Goal: Task Accomplishment & Management: Use online tool/utility

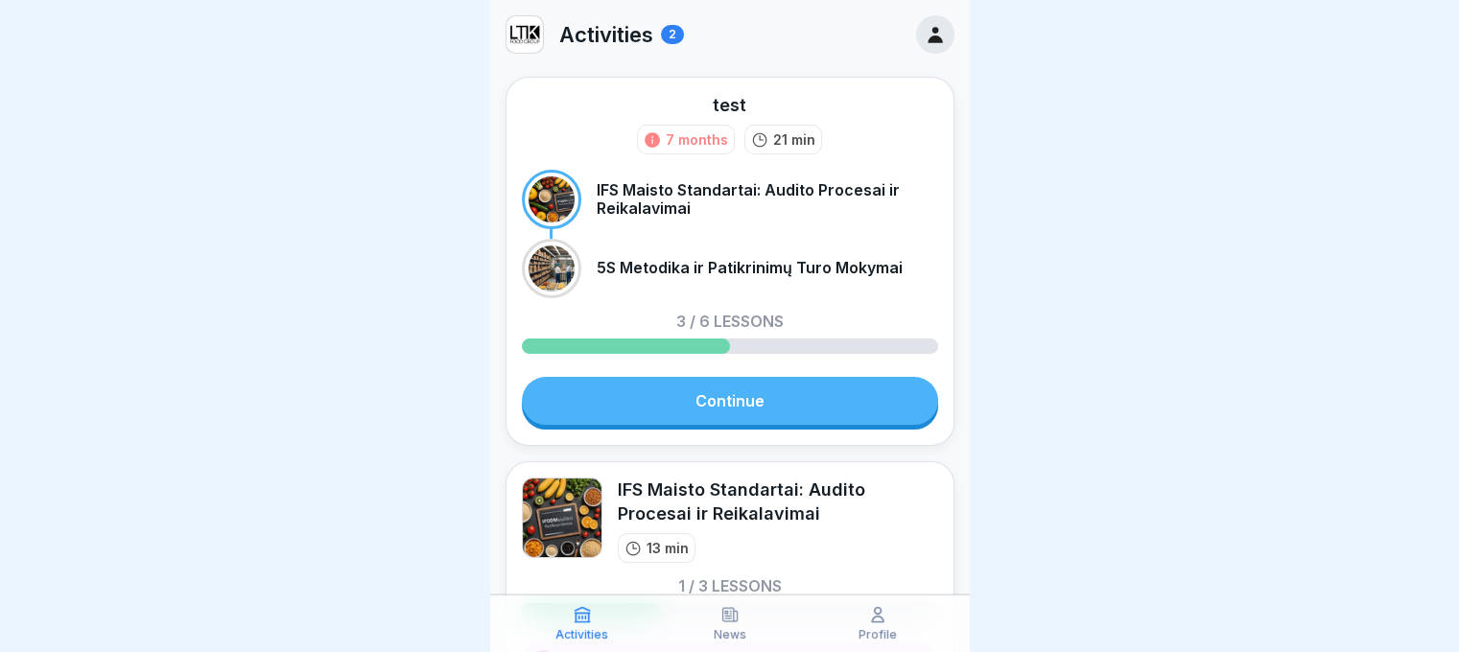
click at [928, 31] on icon at bounding box center [935, 35] width 14 height 16
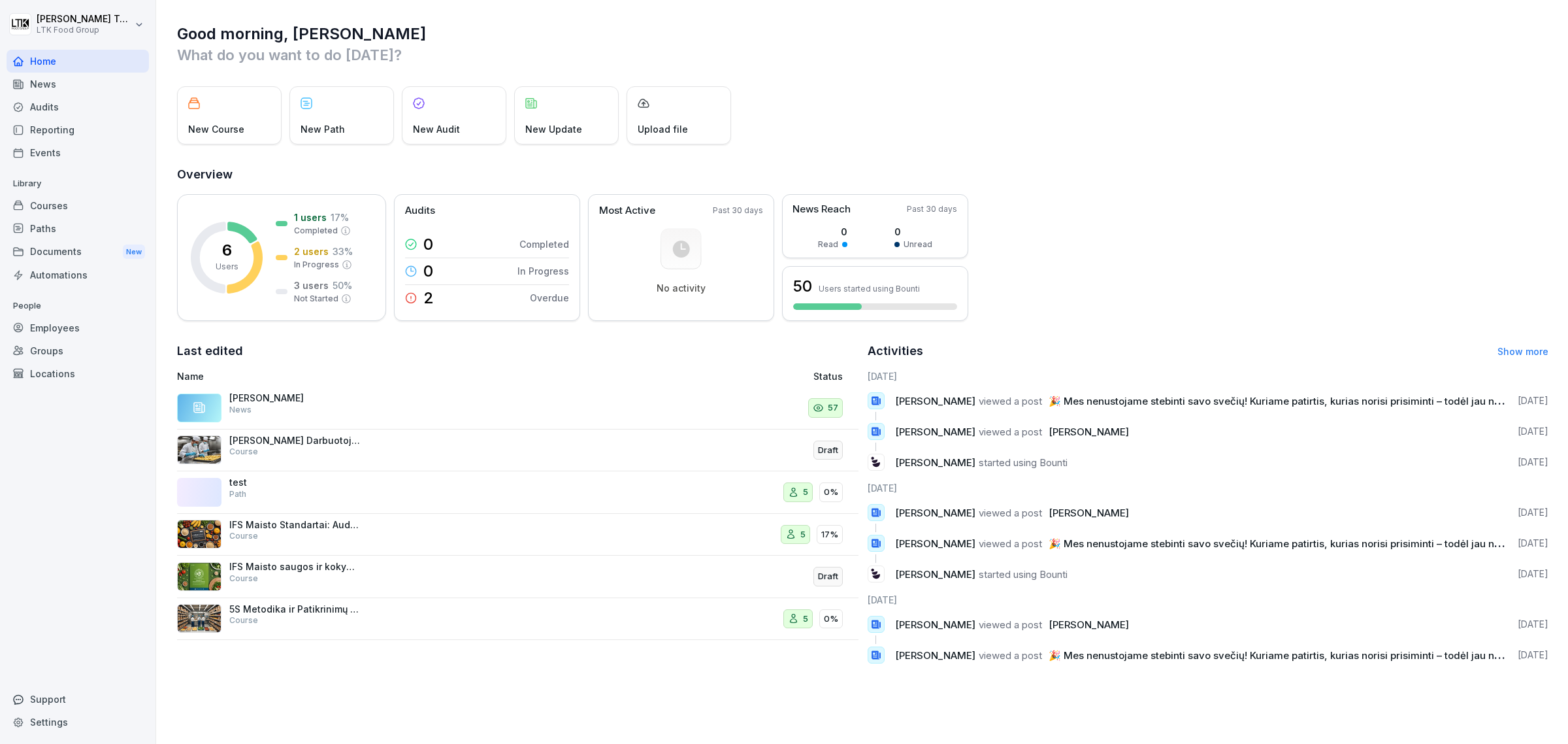
click at [286, 533] on div "IFS Maisto Standartai: Audito Procesai ir Reikalavimai Course" at bounding box center [295, 531] width 131 height 24
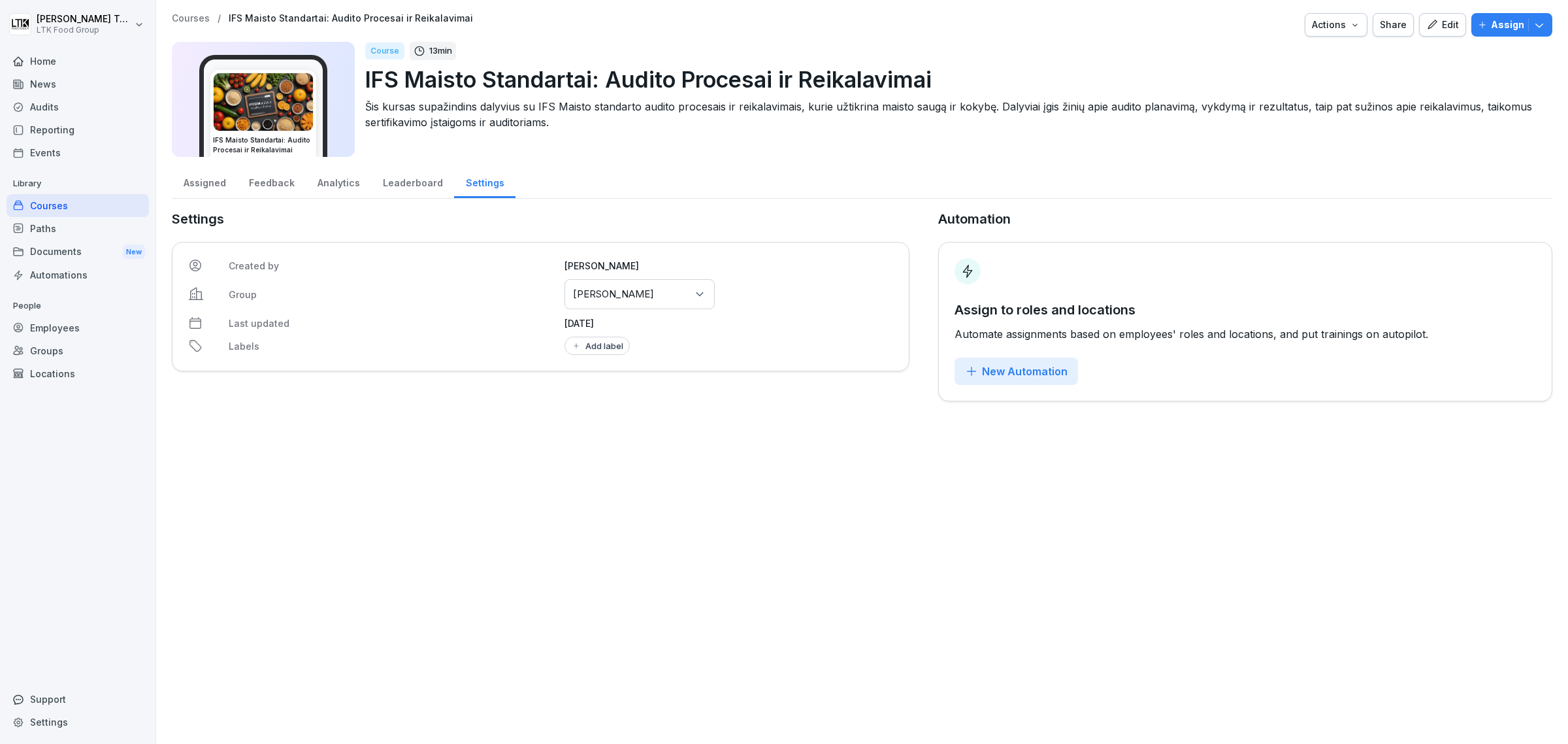
click at [253, 98] on img at bounding box center [264, 102] width 99 height 57
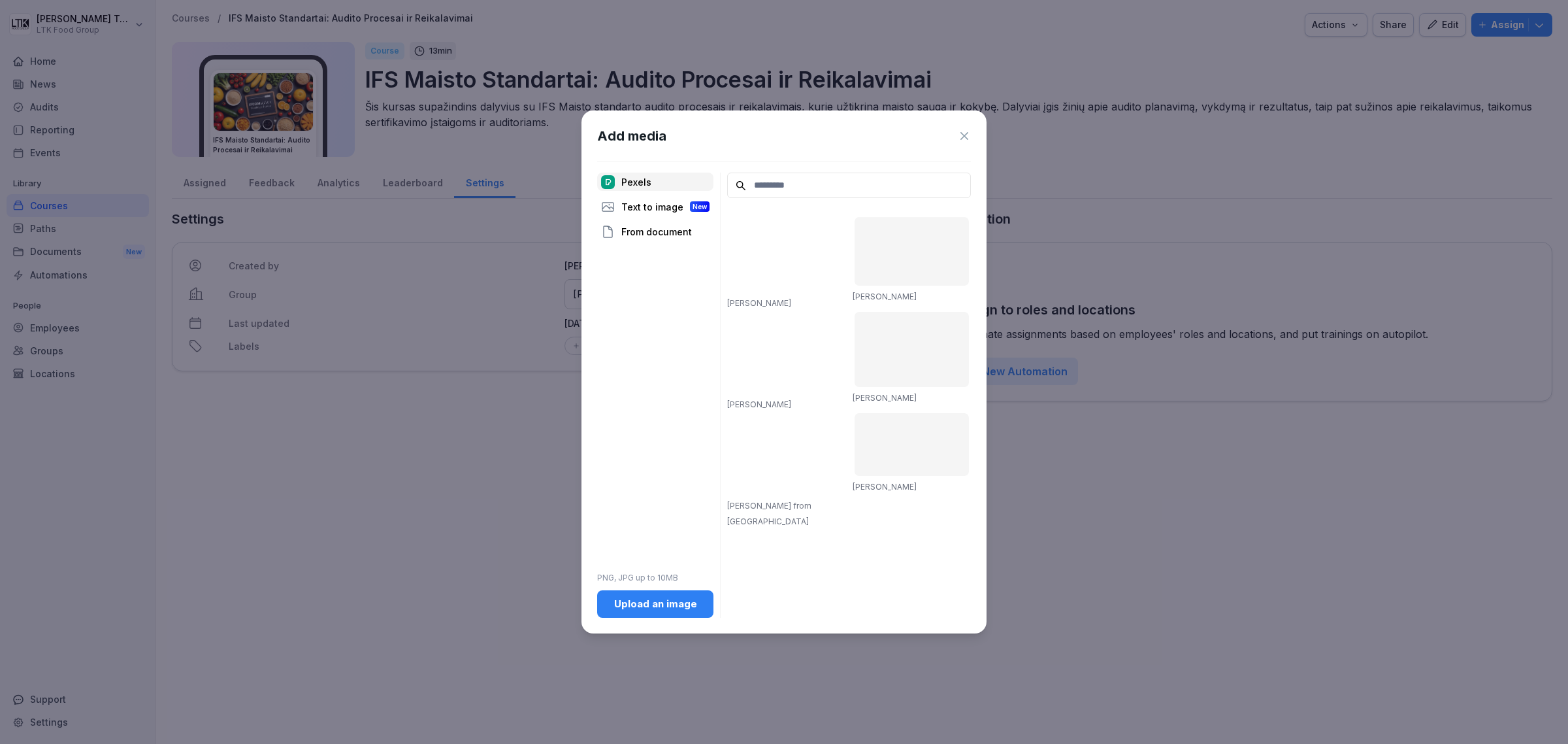
click at [660, 200] on div "Text to image New" at bounding box center [655, 206] width 116 height 18
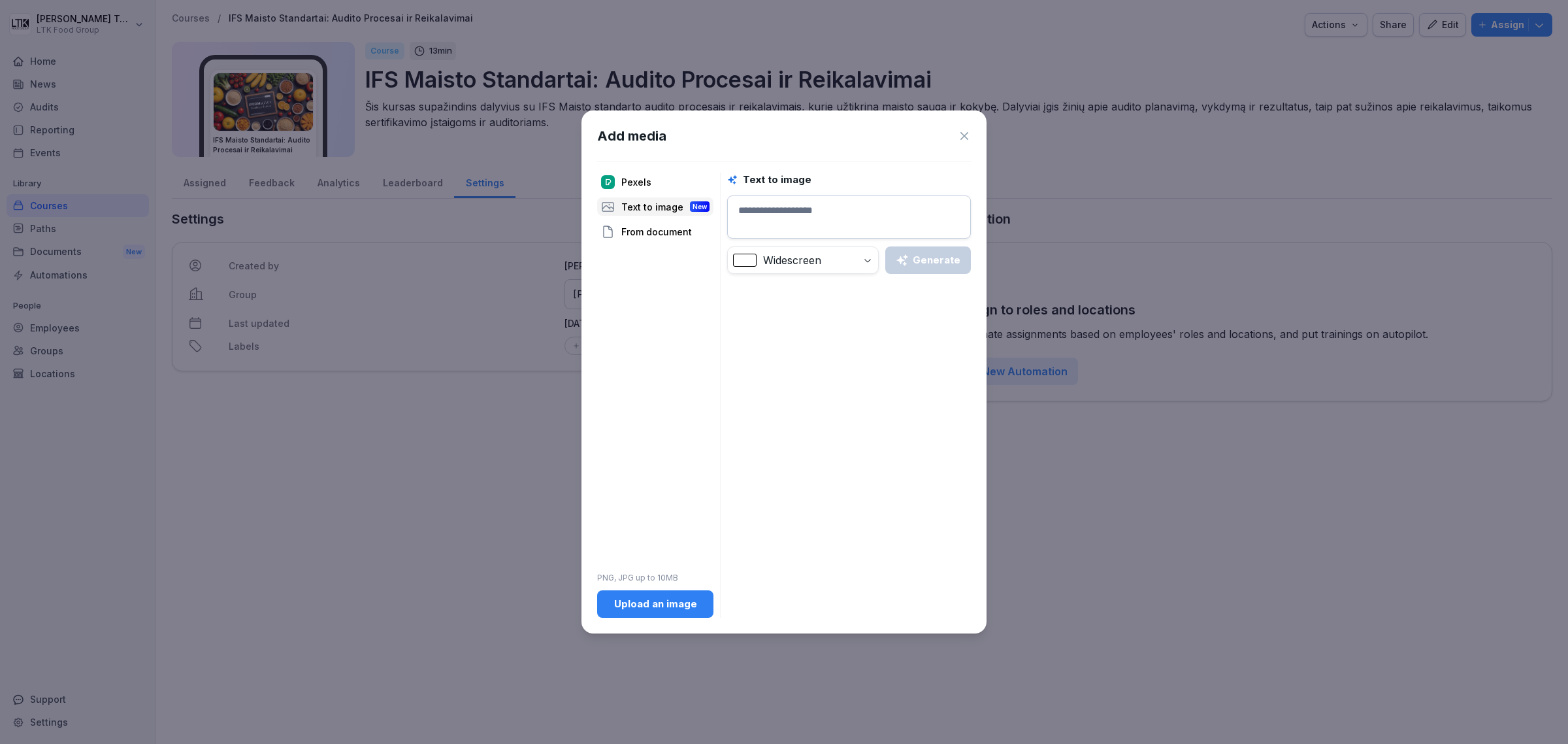
drag, startPoint x: 631, startPoint y: 164, endPoint x: 639, endPoint y: 181, distance: 18.8
click at [632, 168] on div "Add media Pexels Text to image New From document PNG, JPG up to 10MB Upload an …" at bounding box center [784, 371] width 405 height 523
click at [639, 181] on div "Pexels" at bounding box center [655, 181] width 116 height 18
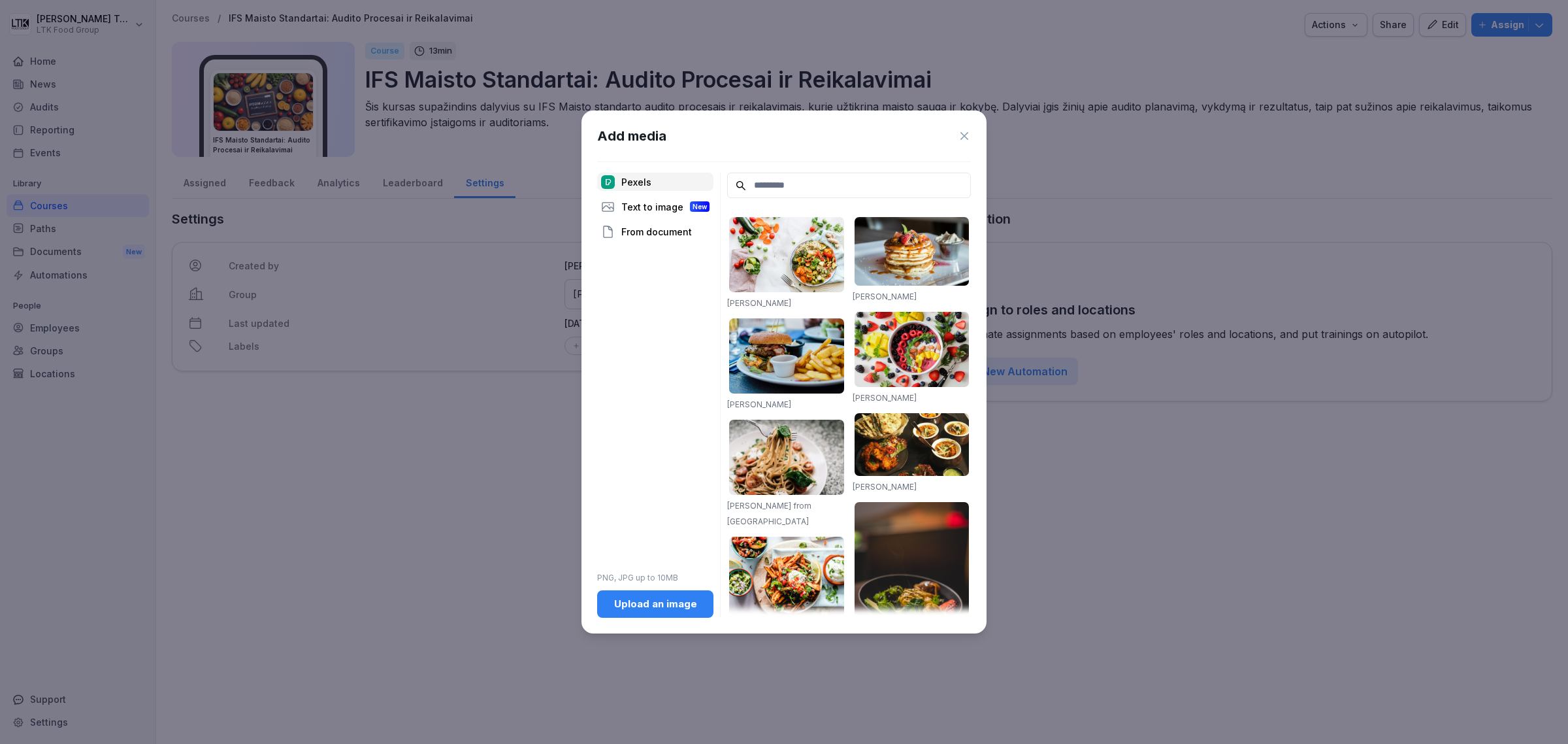
click at [962, 135] on icon at bounding box center [965, 136] width 8 height 8
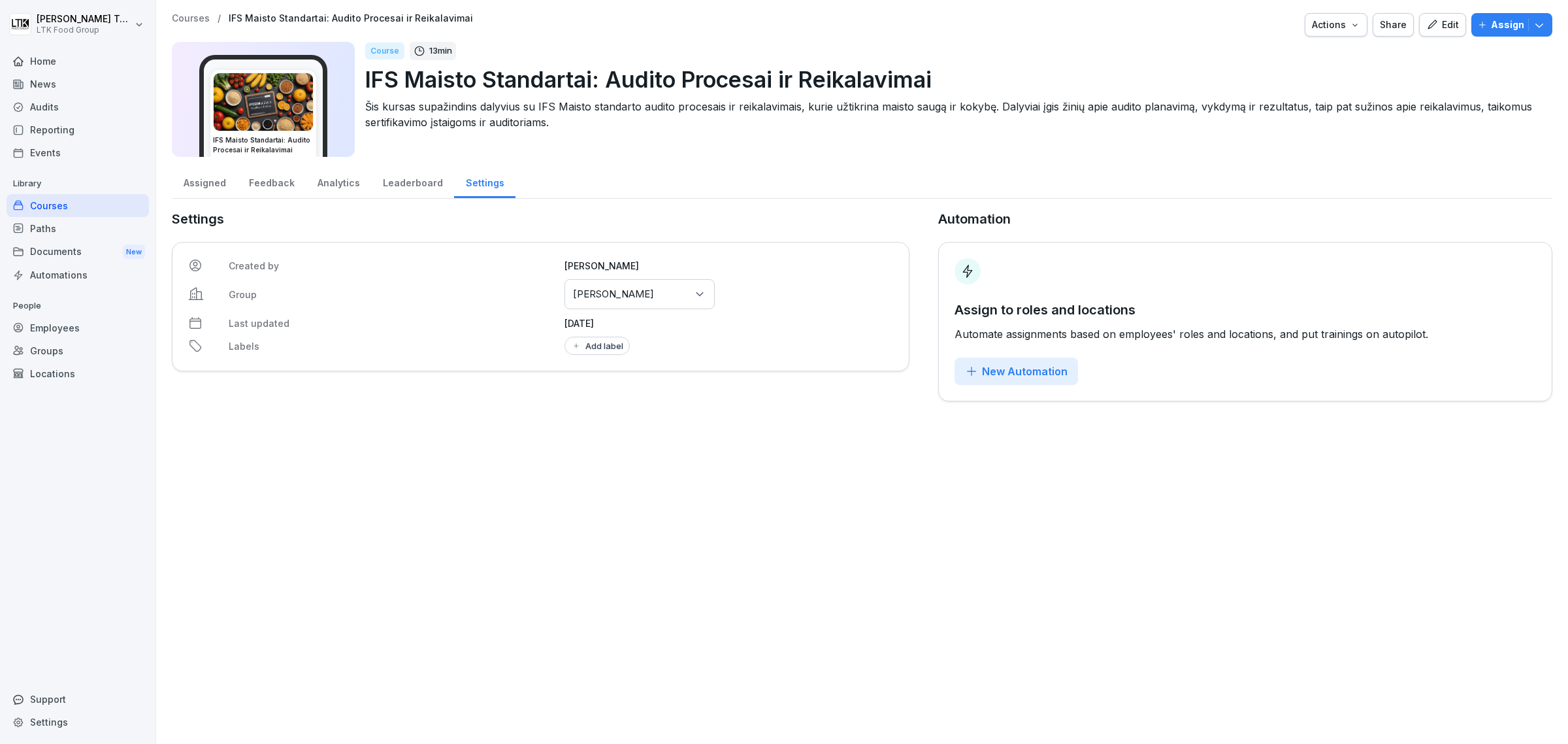
click at [48, 63] on div "Home" at bounding box center [78, 61] width 142 height 23
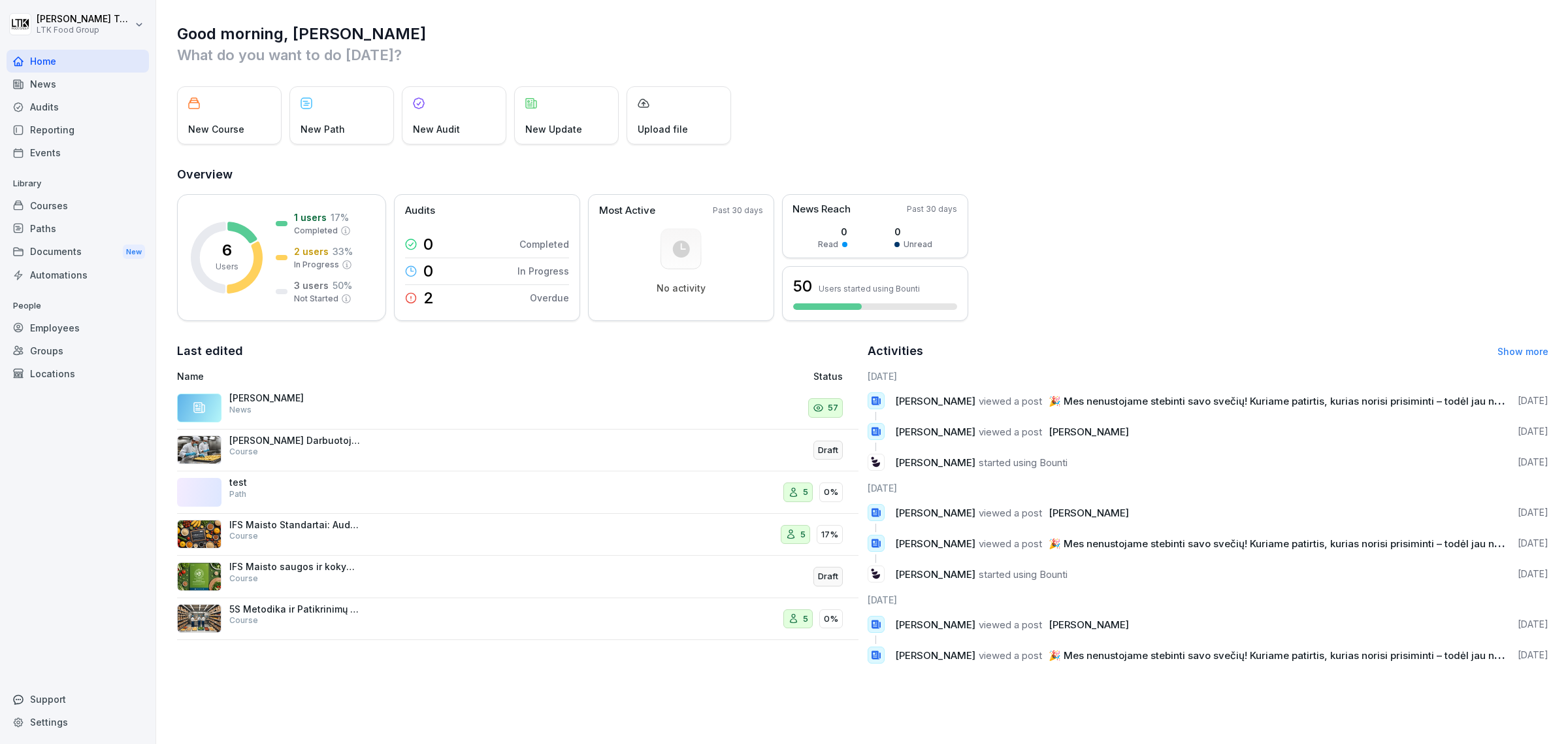
click at [268, 538] on div "IFS Maisto Standartai: Audito Procesai ir Reikalavimai Course" at bounding box center [295, 531] width 131 height 24
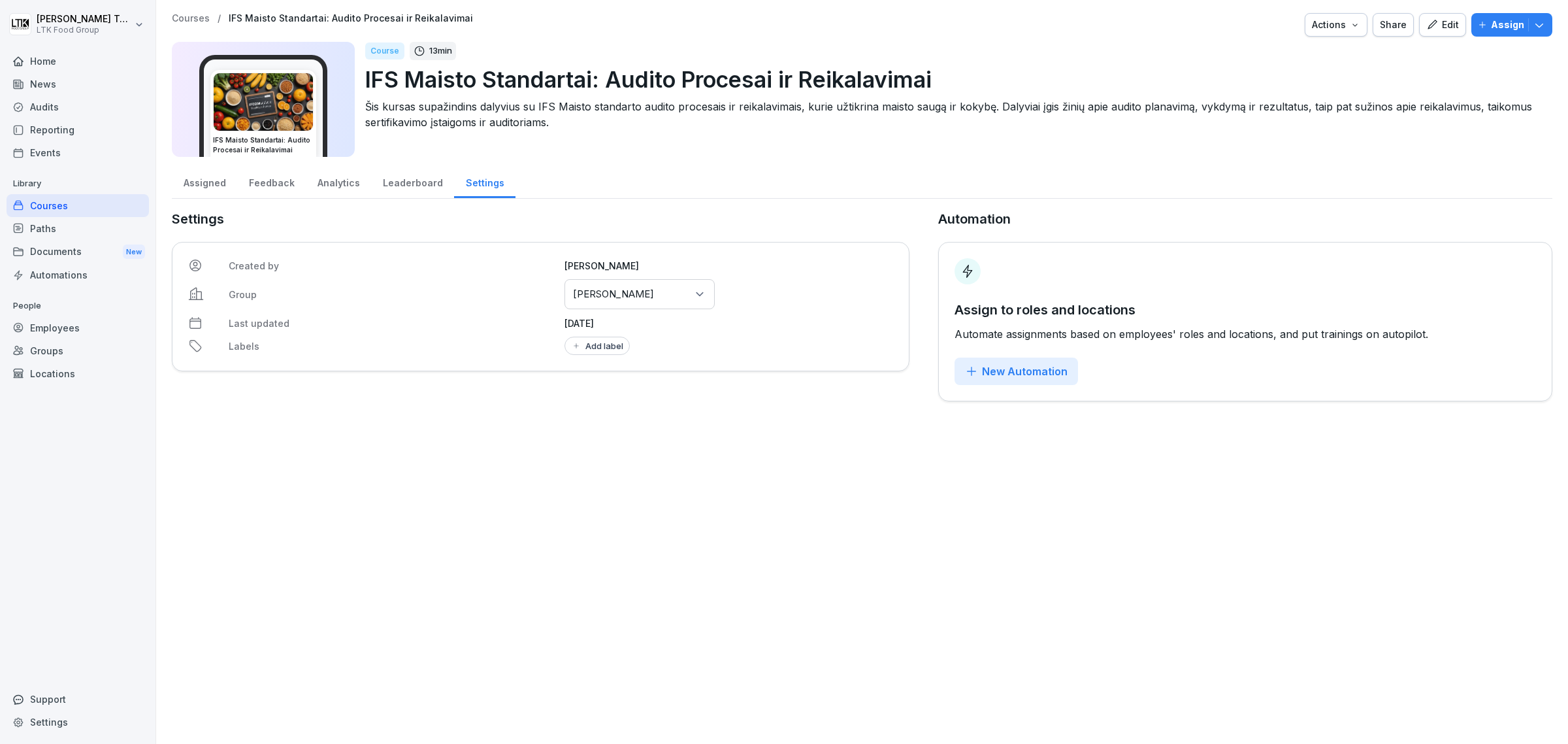
click at [187, 179] on div "Assigned" at bounding box center [204, 181] width 65 height 33
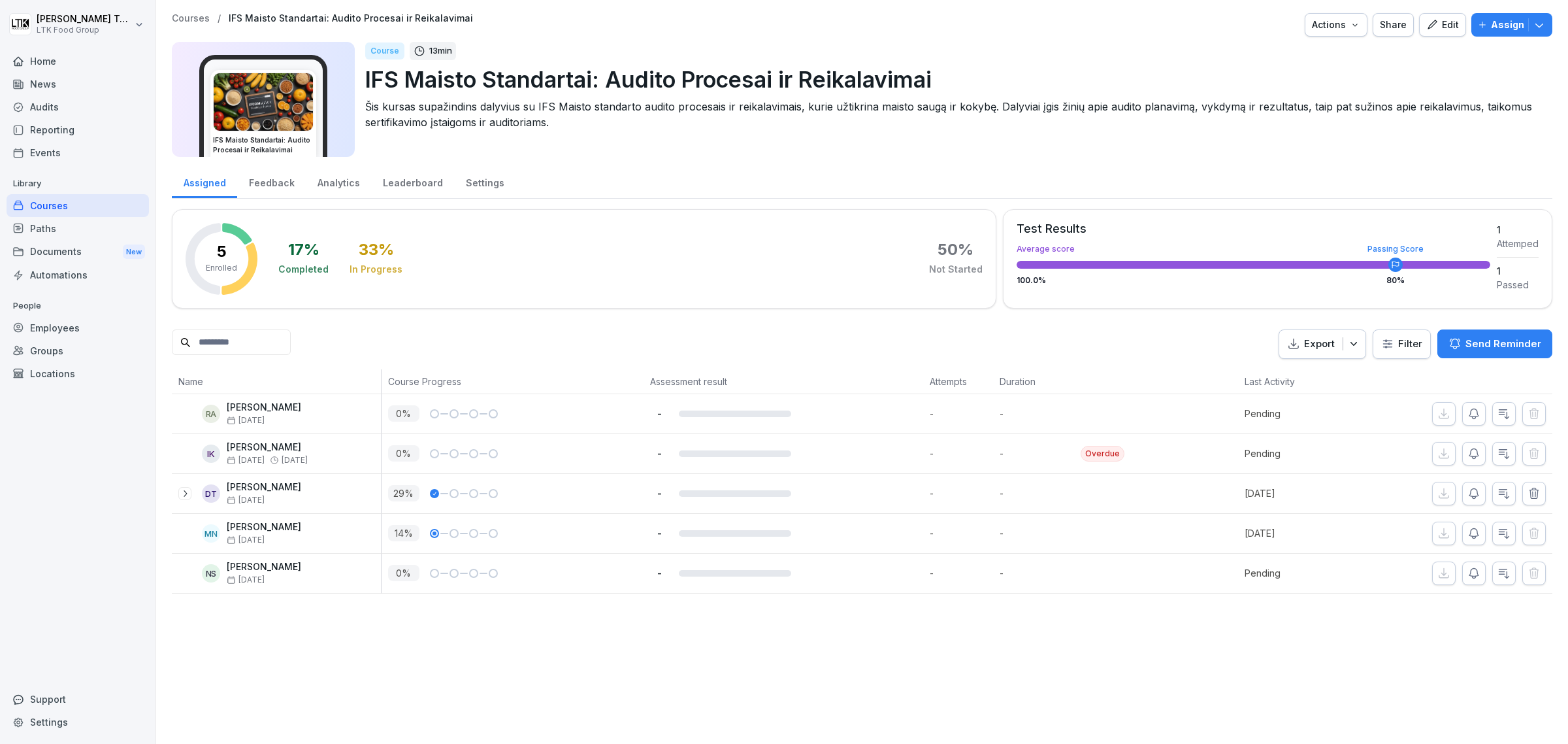
click at [1254, 27] on p "Assign" at bounding box center [1507, 25] width 33 height 14
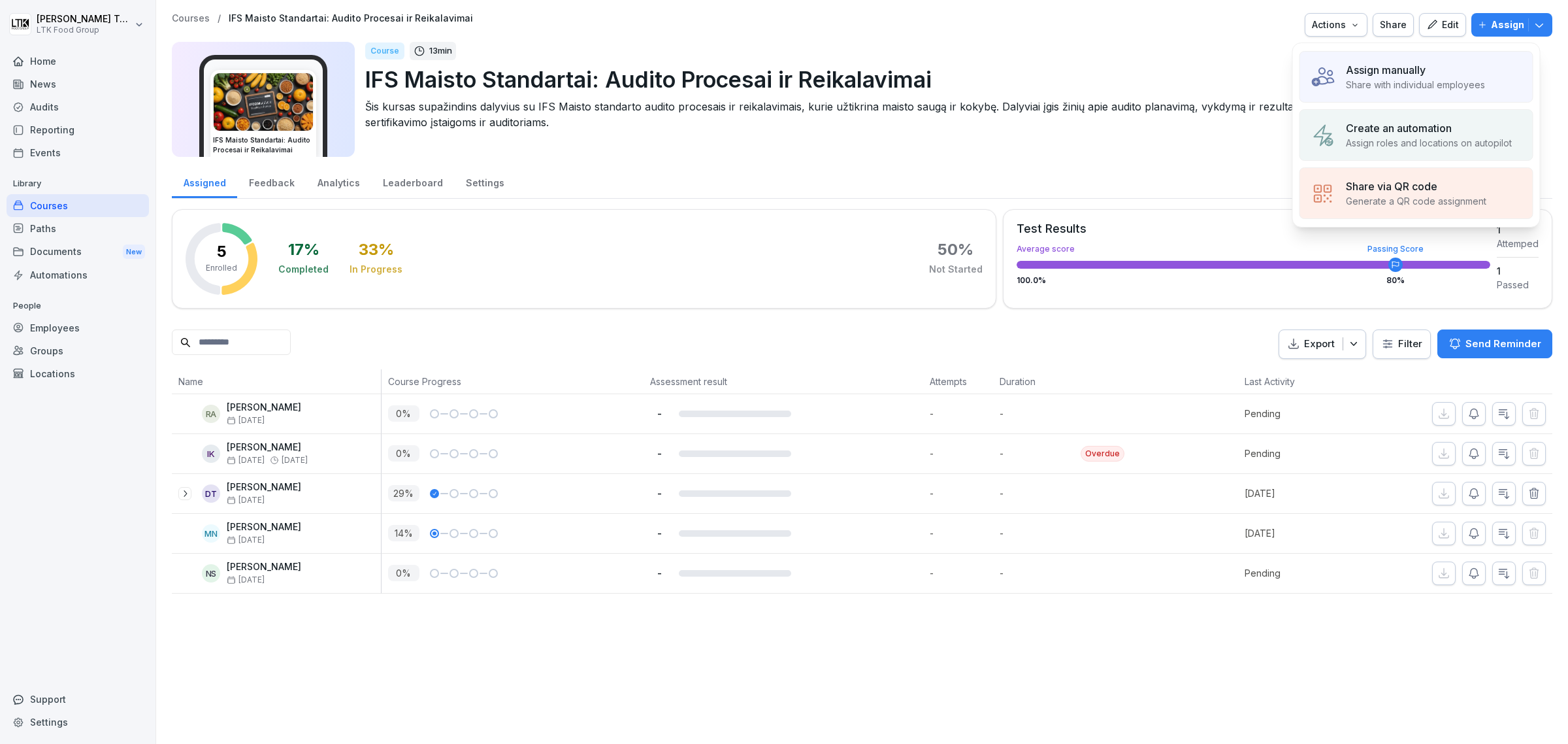
click at [1254, 93] on div "Assign manually Share with individual employees" at bounding box center [1416, 77] width 234 height 52
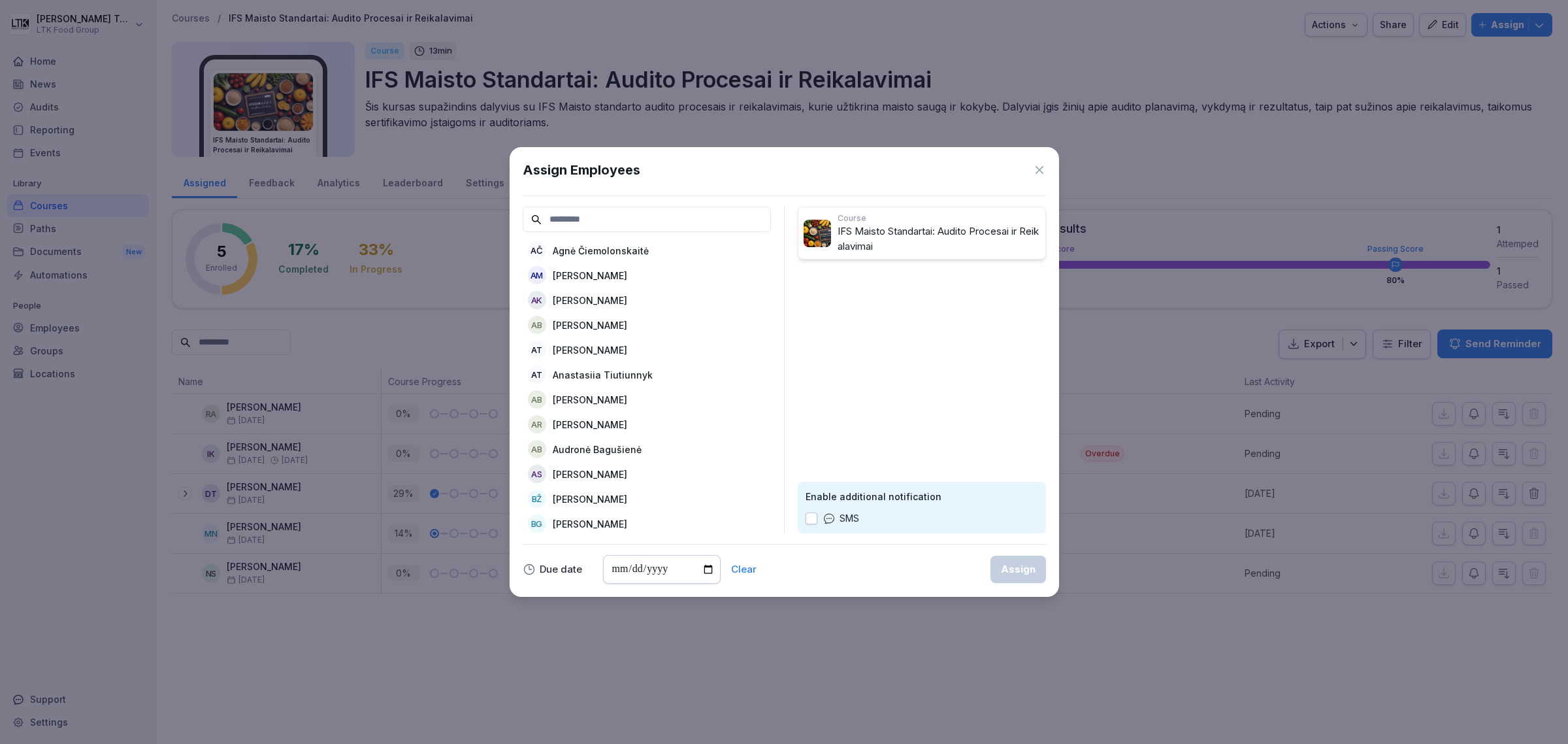
click at [644, 213] on input at bounding box center [646, 219] width 249 height 25
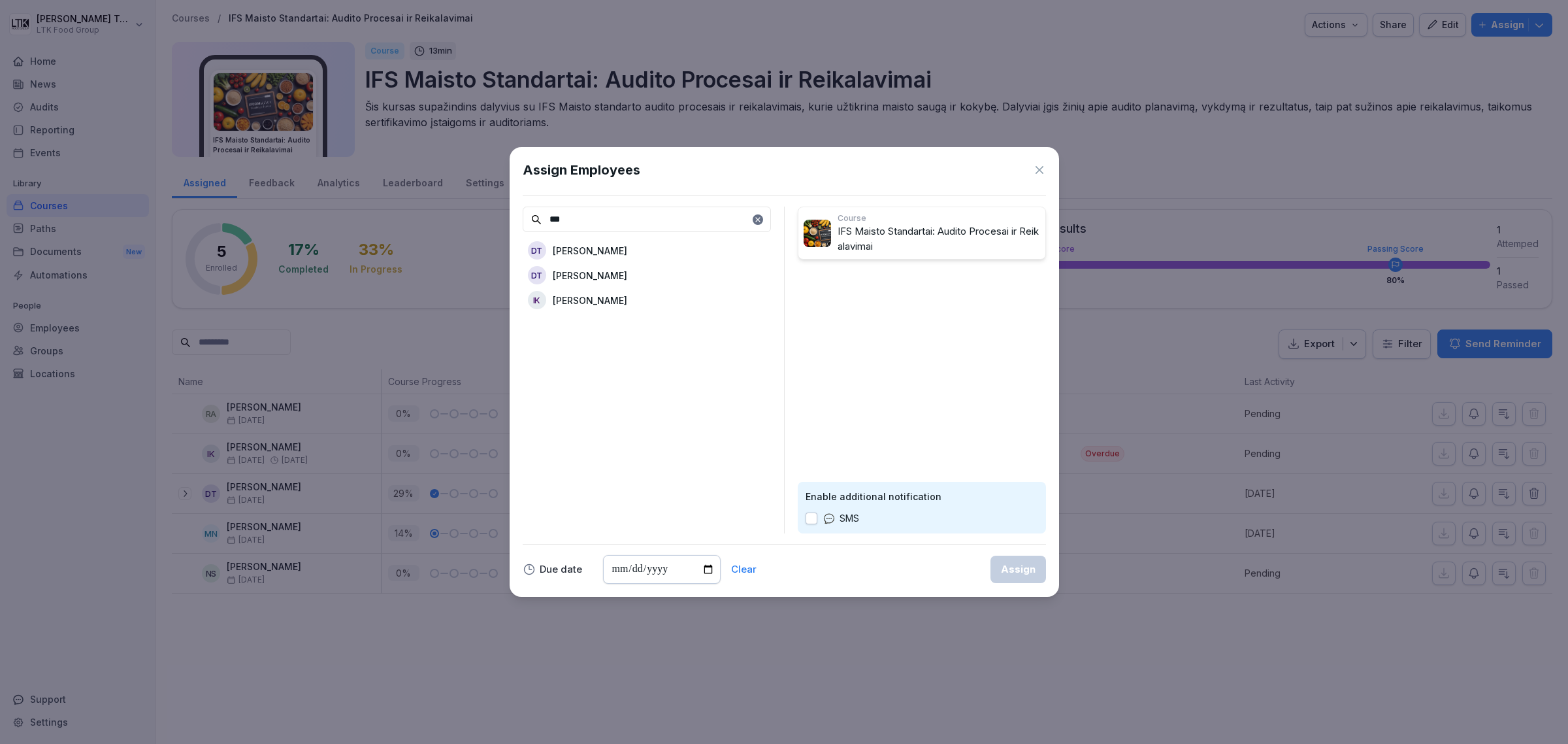
type input "***"
click at [618, 253] on div "DT [PERSON_NAME]" at bounding box center [646, 250] width 249 height 24
click at [1007, 567] on div "Assign" at bounding box center [1018, 569] width 35 height 14
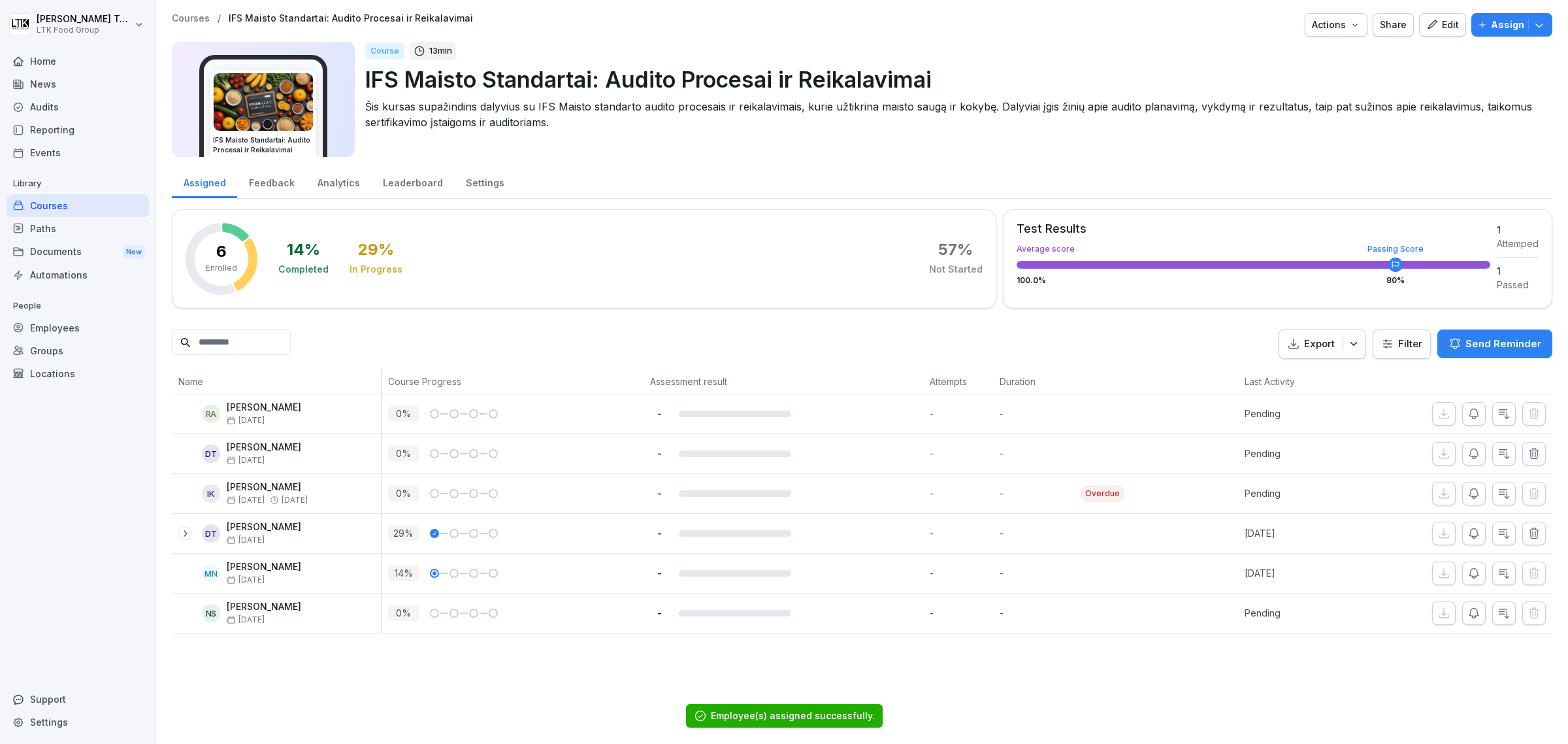
click at [272, 568] on p "[PERSON_NAME]" at bounding box center [264, 567] width 74 height 11
drag, startPoint x: 1235, startPoint y: 537, endPoint x: 1311, endPoint y: 537, distance: 76.0
click at [1254, 537] on div "[DATE]" at bounding box center [1304, 533] width 131 height 40
drag, startPoint x: 1311, startPoint y: 537, endPoint x: 1295, endPoint y: 544, distance: 17.5
click at [1254, 537] on p "[DATE]" at bounding box center [1306, 533] width 125 height 14
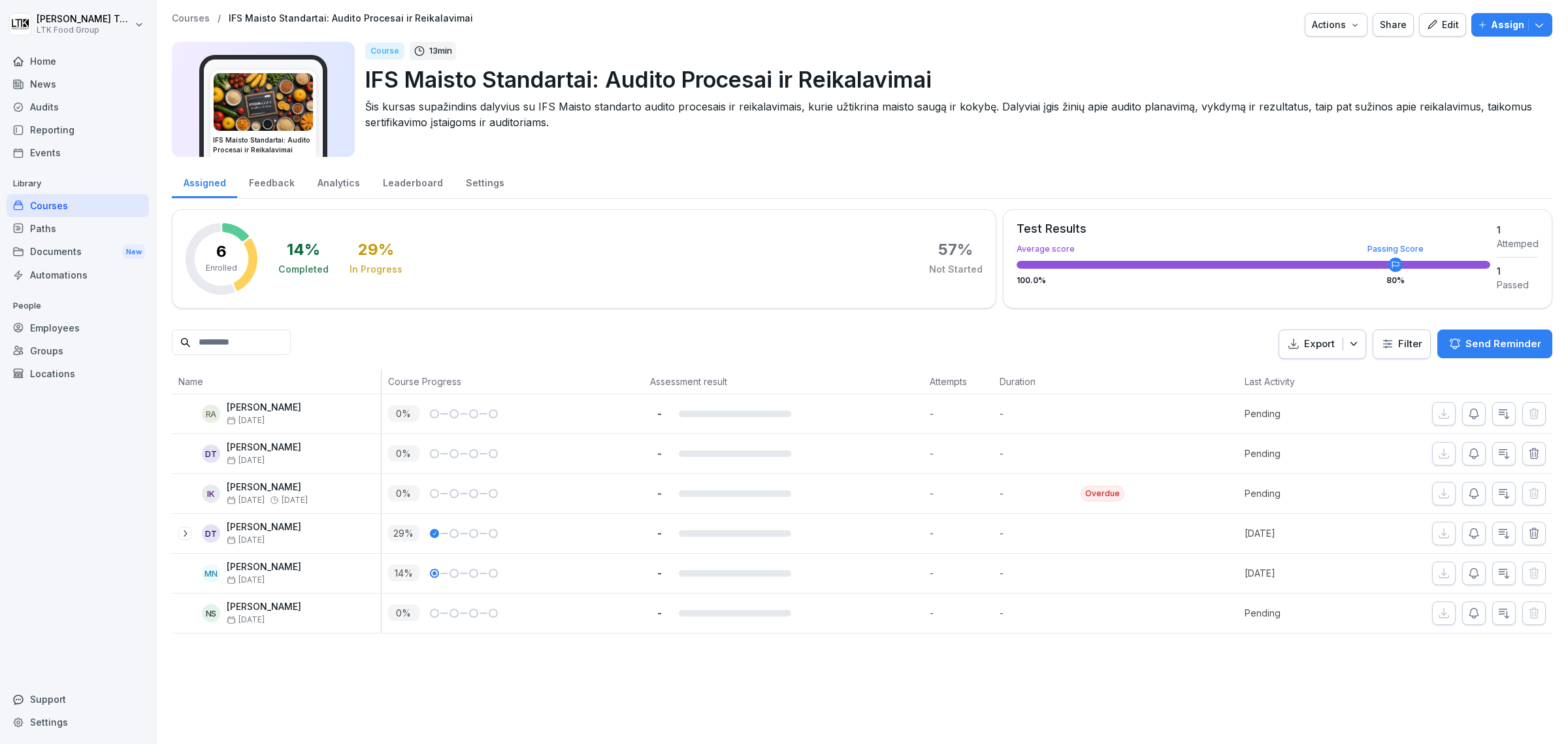
click at [1221, 568] on div at bounding box center [1198, 573] width 78 height 40
drag, startPoint x: 1221, startPoint y: 577, endPoint x: 1317, endPoint y: 572, distance: 96.1
click at [1254, 568] on tr "MN [PERSON_NAME] [DATE] % - - - [DATE]" at bounding box center [862, 573] width 1381 height 40
click at [1254, 568] on p "[DATE]" at bounding box center [1306, 573] width 125 height 14
click at [184, 531] on icon at bounding box center [185, 533] width 10 height 10
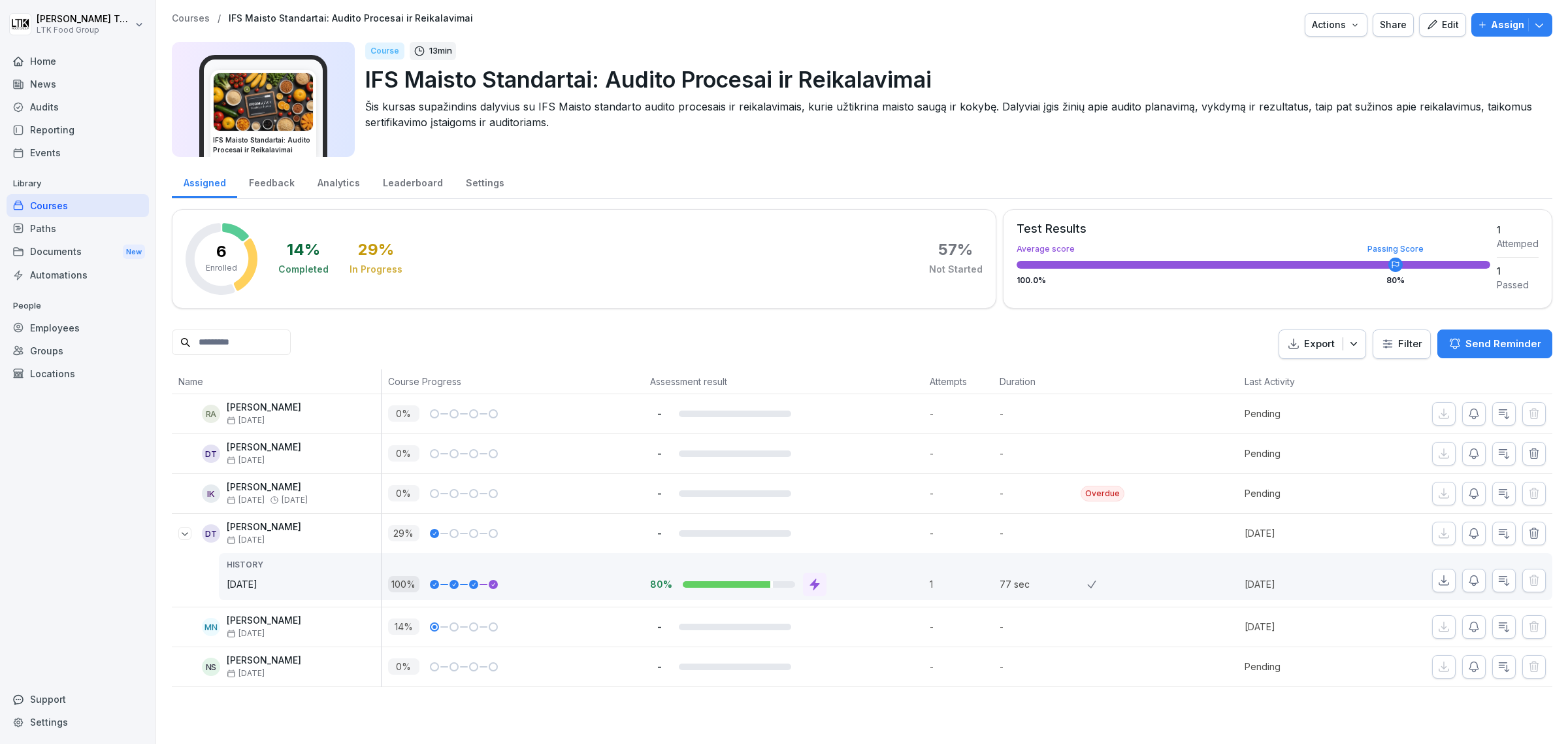
drag, startPoint x: 57, startPoint y: 105, endPoint x: 62, endPoint y: 115, distance: 11.2
click at [57, 105] on div "Audits" at bounding box center [78, 107] width 142 height 23
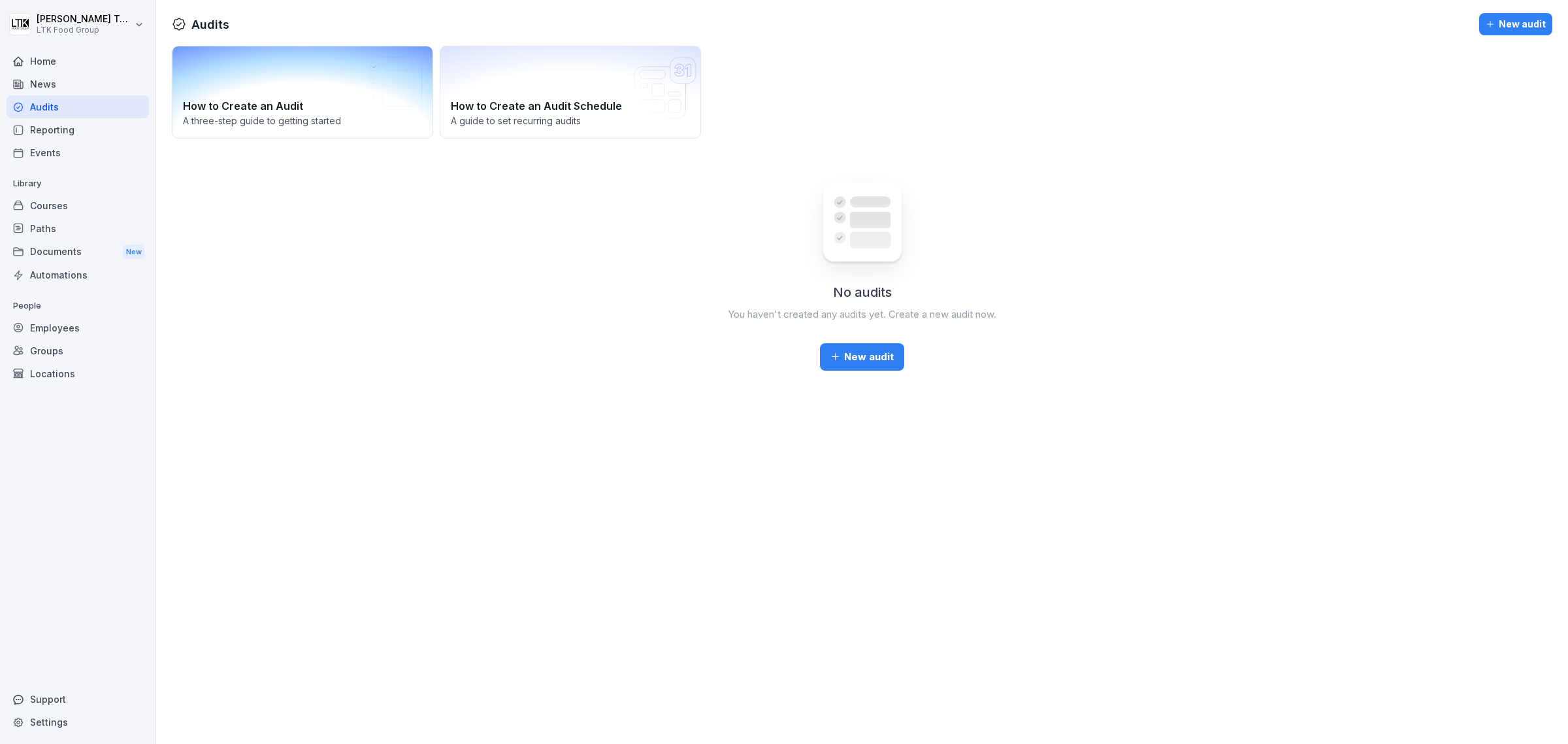
click at [280, 100] on h2 "How to Create an Audit" at bounding box center [302, 106] width 239 height 16
click at [830, 350] on div "New audit" at bounding box center [862, 356] width 63 height 14
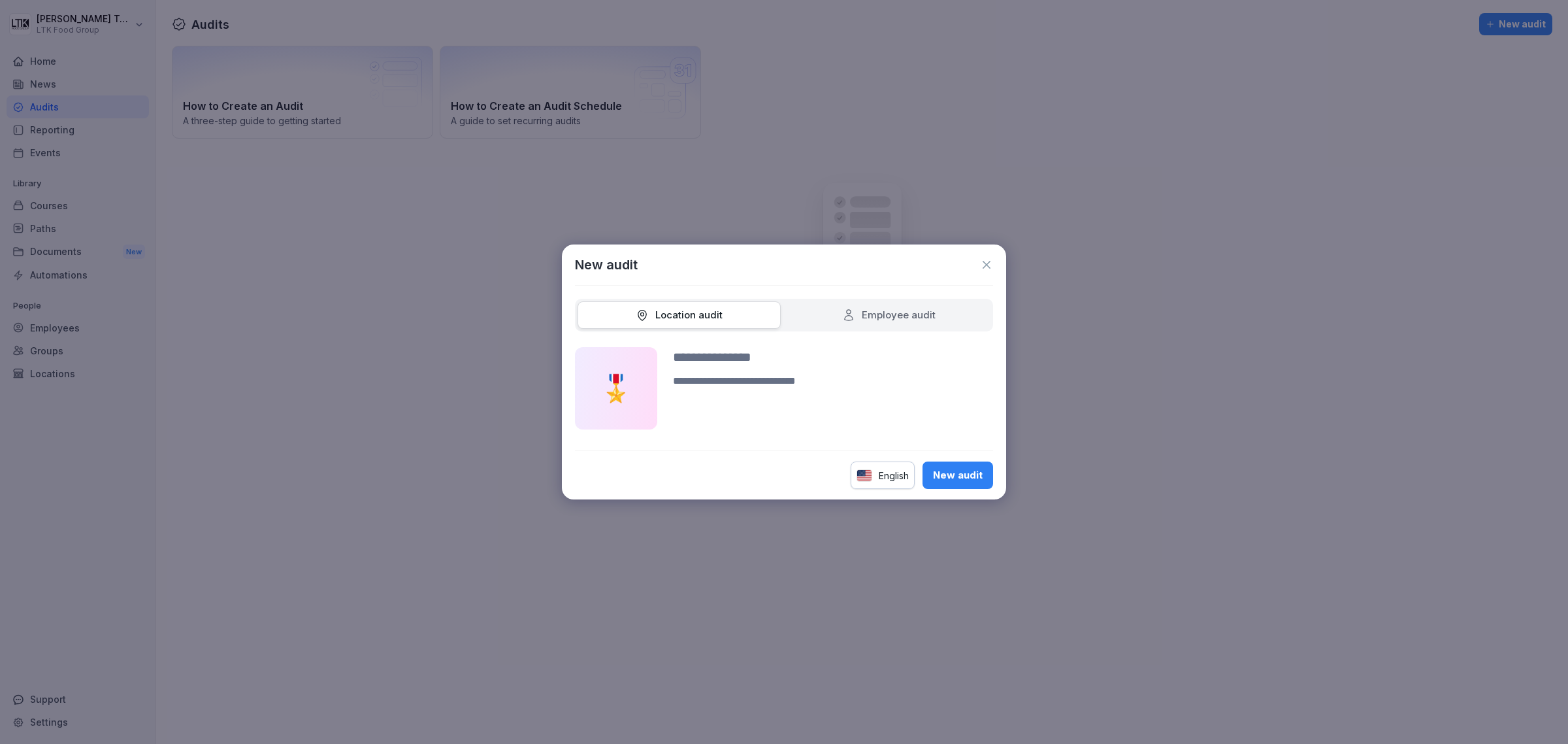
drag, startPoint x: 675, startPoint y: 353, endPoint x: 892, endPoint y: 368, distance: 217.5
click at [892, 368] on div at bounding box center [833, 388] width 320 height 82
click at [832, 397] on textarea at bounding box center [833, 401] width 320 height 56
click at [860, 313] on div "Employee audit" at bounding box center [888, 315] width 93 height 15
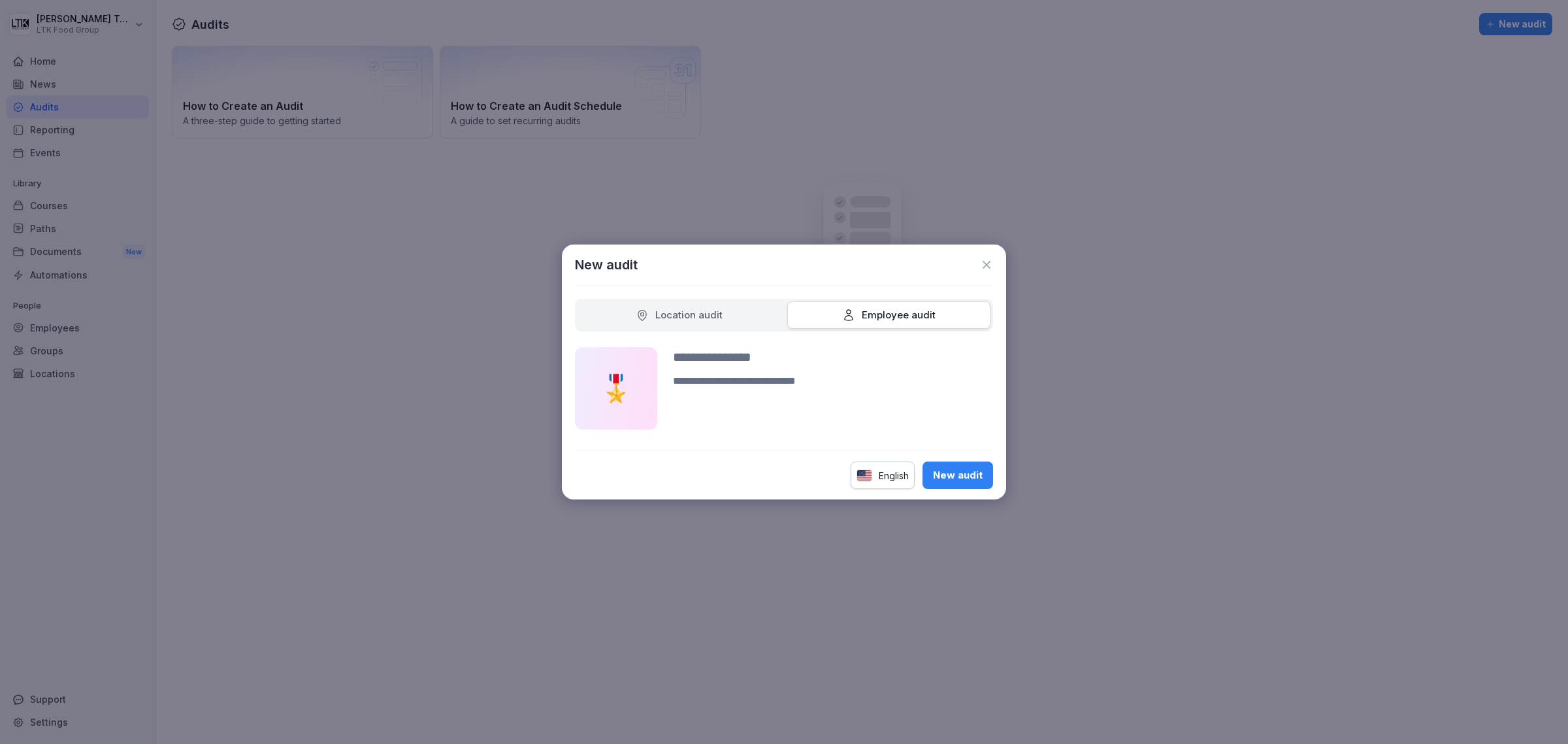
click at [651, 319] on div "Location audit" at bounding box center [679, 315] width 87 height 15
click at [984, 266] on icon at bounding box center [986, 264] width 13 height 13
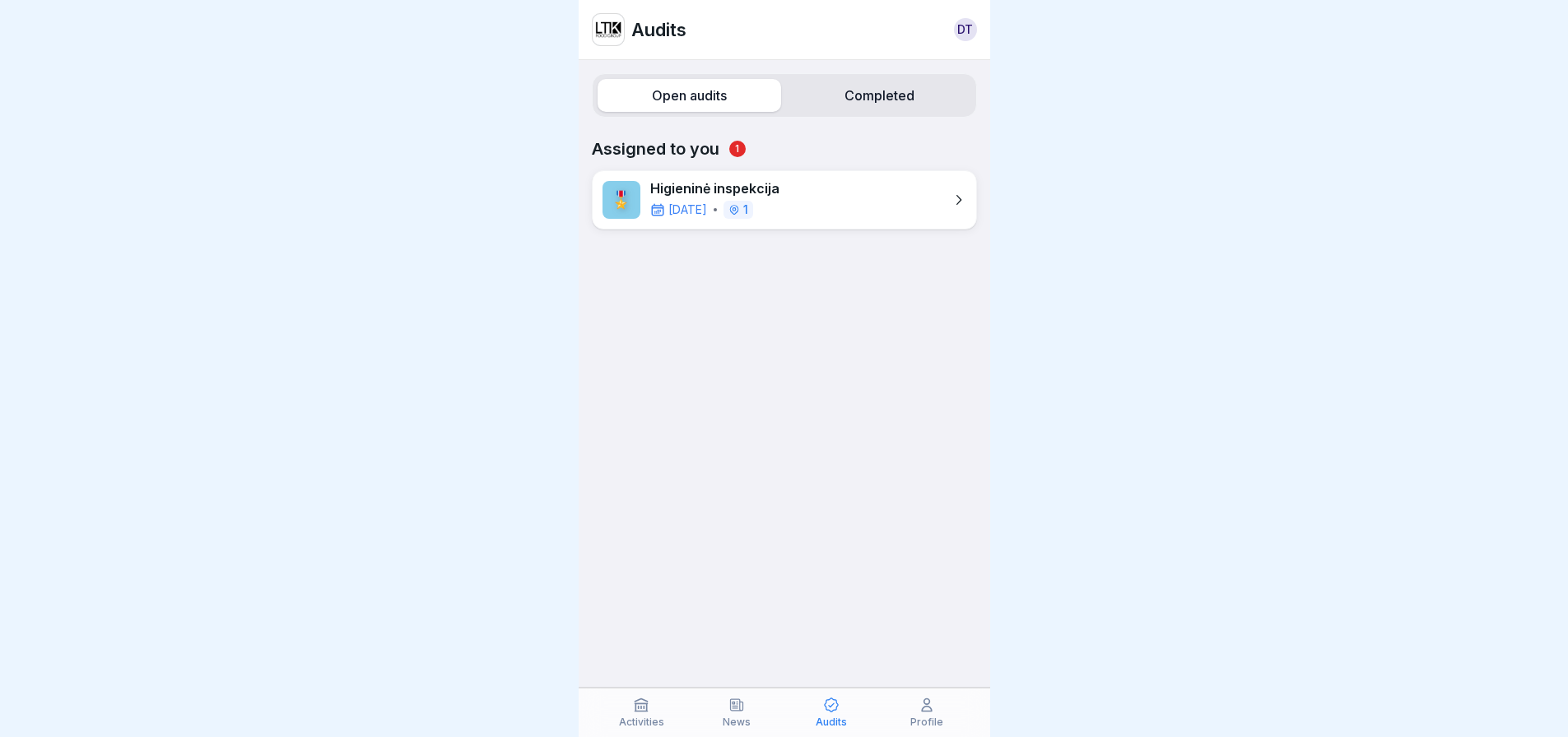
click at [684, 195] on p "Higieninė inspekcija" at bounding box center [715, 189] width 130 height 15
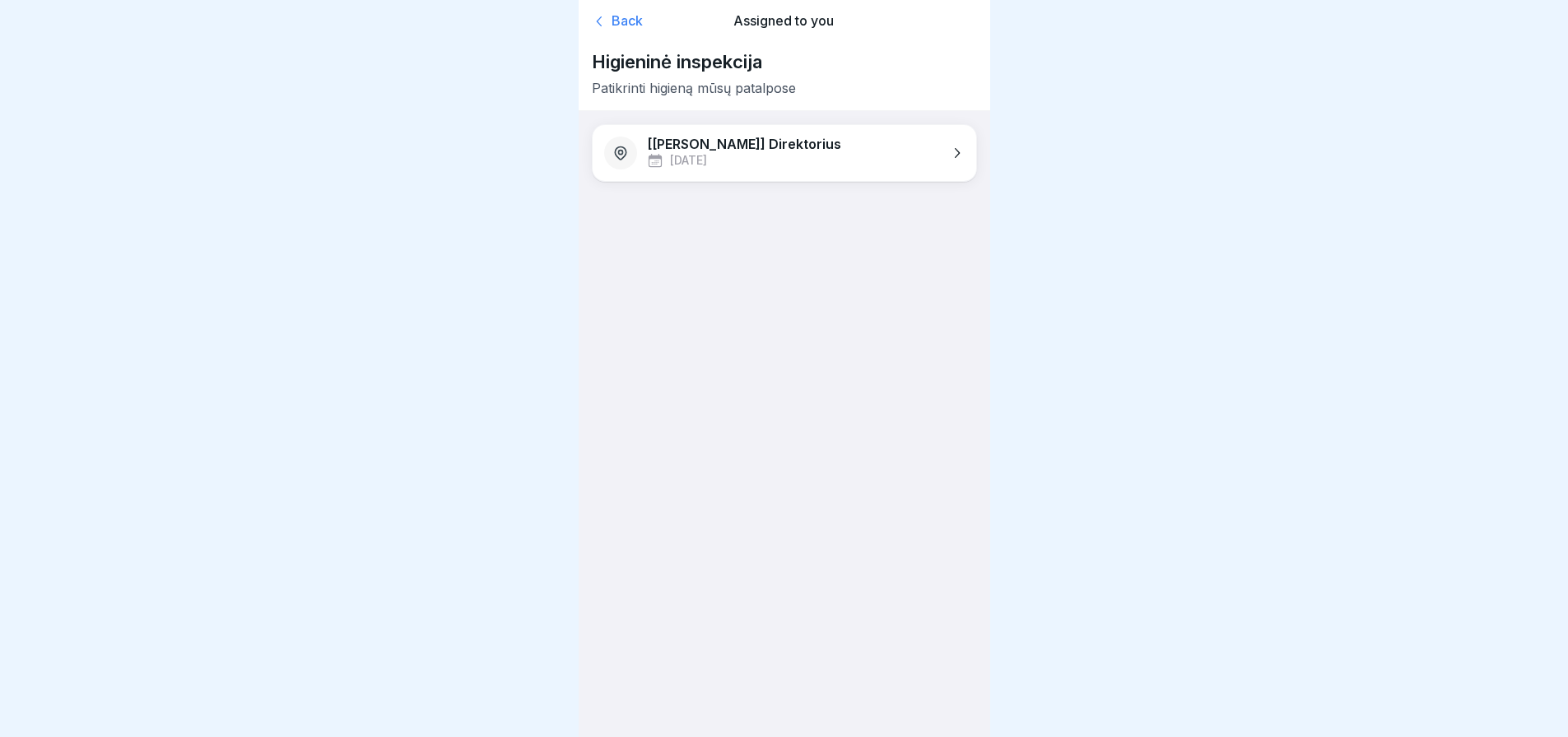
click at [716, 140] on p "[Maisto] Direktorius" at bounding box center [744, 144] width 194 height 15
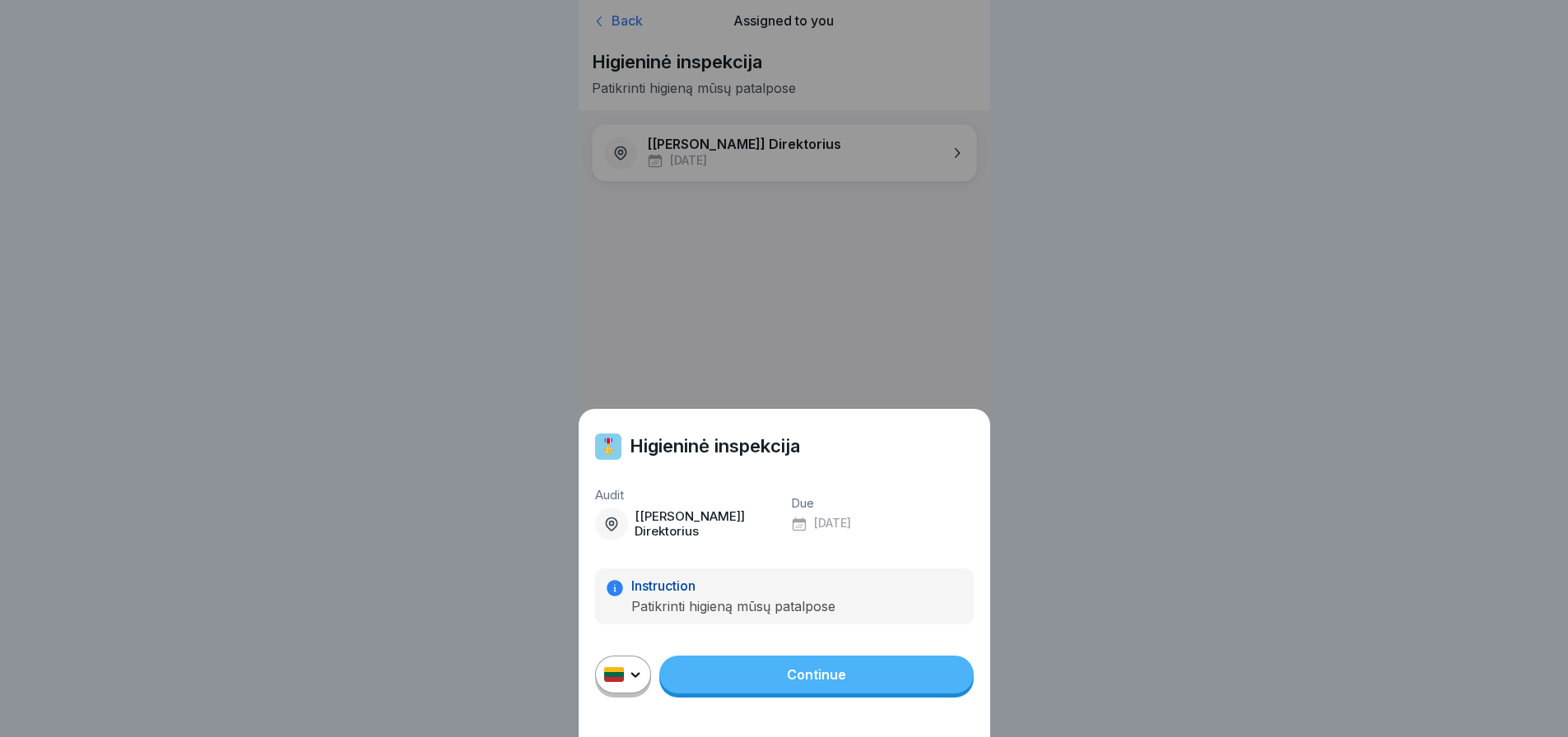
click at [803, 686] on link "Continue" at bounding box center [816, 675] width 314 height 38
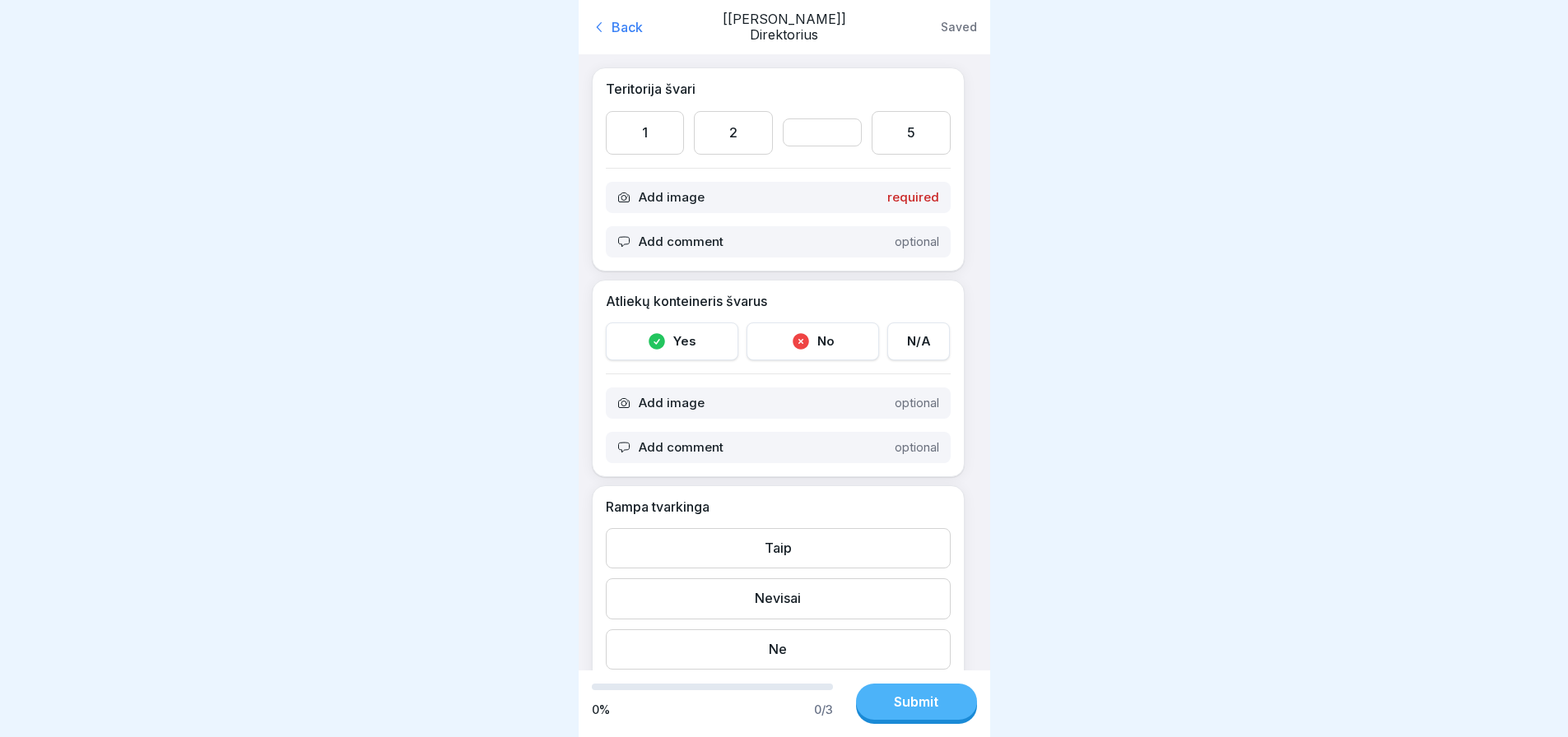
click at [742, 127] on div "2" at bounding box center [734, 132] width 79 height 44
click at [852, 118] on div at bounding box center [822, 132] width 79 height 28
click at [894, 113] on div "5" at bounding box center [911, 132] width 79 height 44
click at [783, 183] on div "Add image required" at bounding box center [778, 197] width 345 height 31
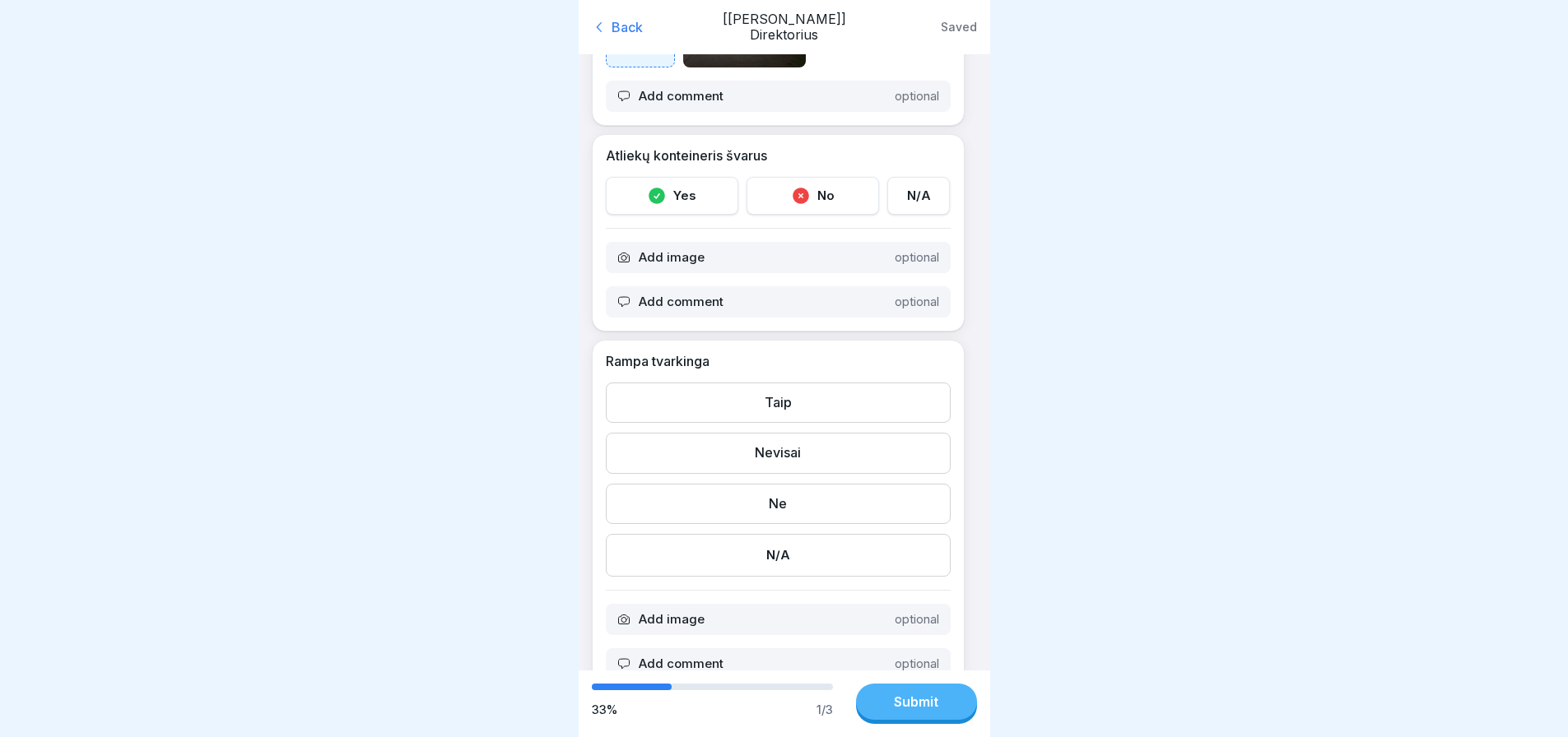
scroll to position [184, 0]
click at [793, 191] on icon at bounding box center [801, 195] width 20 height 20
click at [718, 203] on div "Yes" at bounding box center [672, 195] width 132 height 38
click at [713, 303] on p "Add comment" at bounding box center [681, 300] width 85 height 15
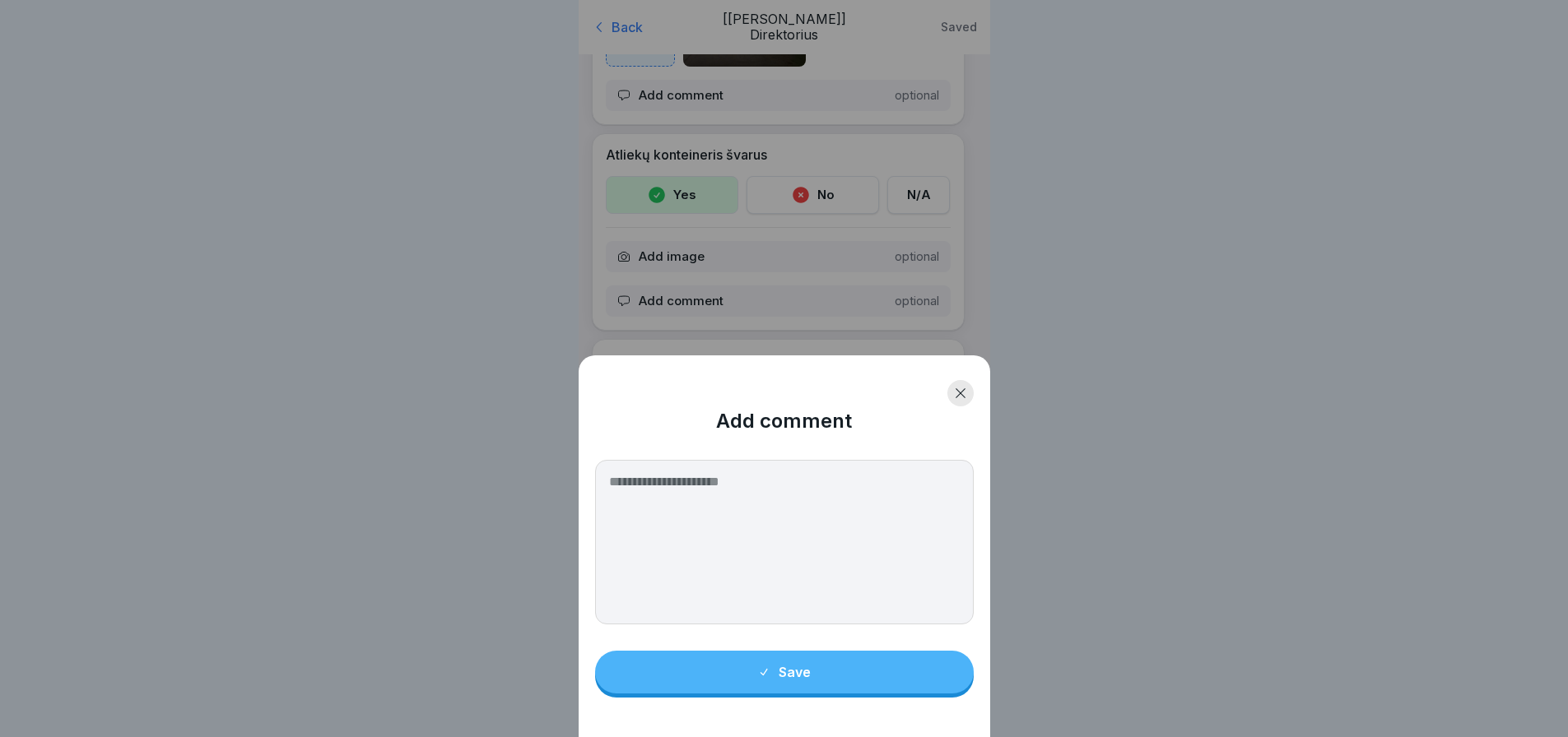
click at [742, 498] on textarea at bounding box center [784, 542] width 378 height 165
type textarea "**********"
click at [745, 672] on button "Save" at bounding box center [784, 673] width 378 height 43
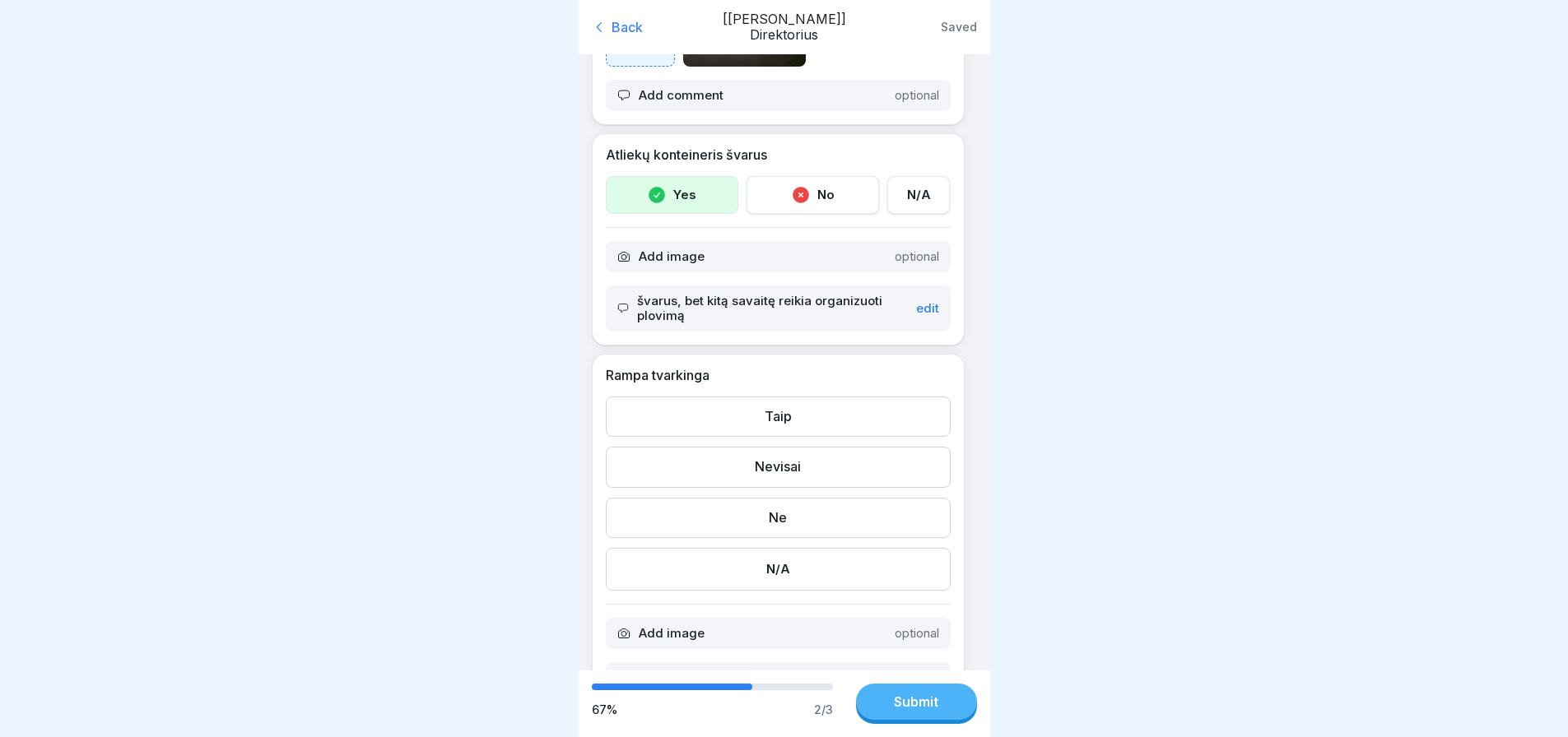
click at [566, 446] on div at bounding box center [784, 368] width 1568 height 737
click at [744, 450] on div "Nevisai" at bounding box center [778, 467] width 345 height 40
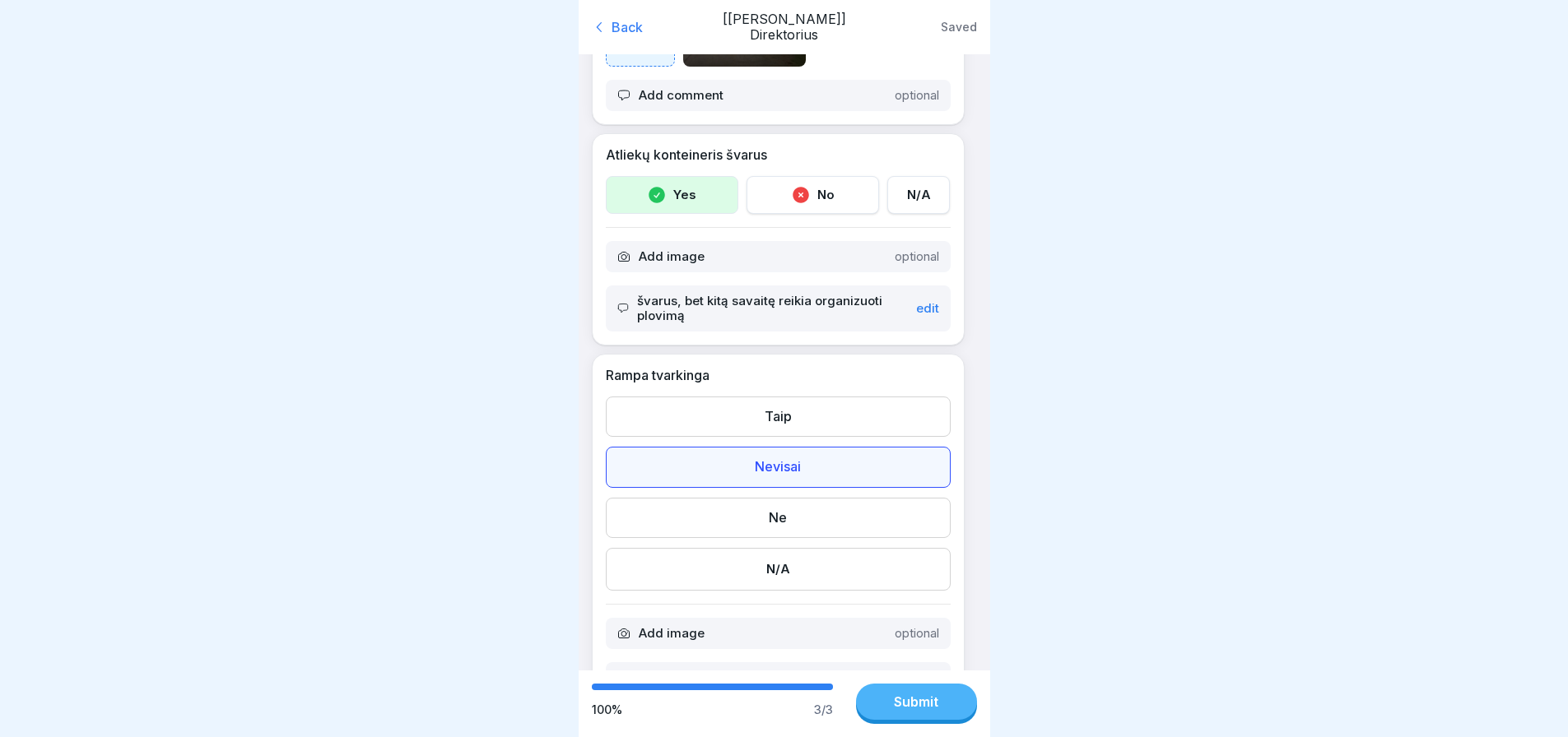
scroll to position [251, 0]
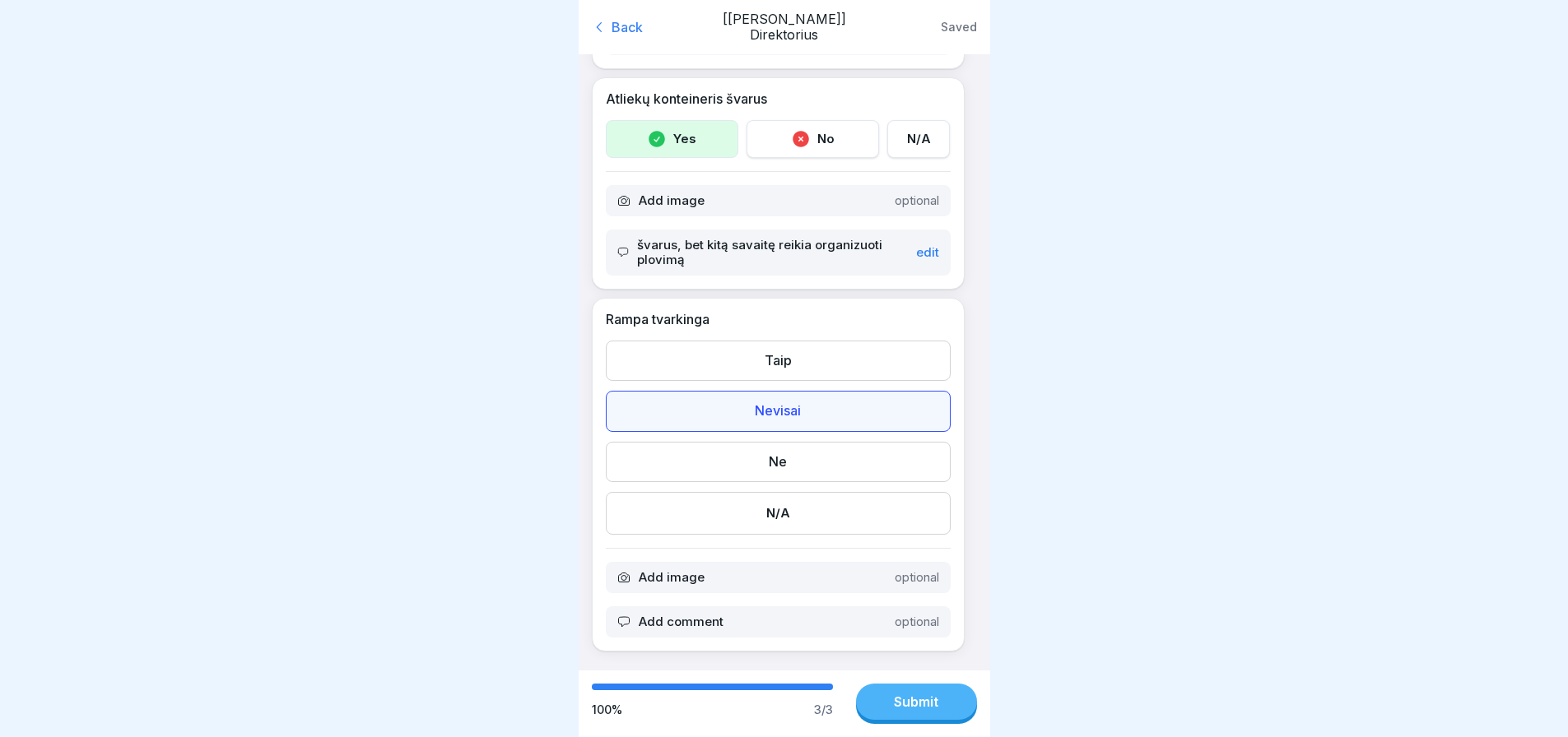
click at [700, 615] on p "Add comment" at bounding box center [681, 622] width 85 height 15
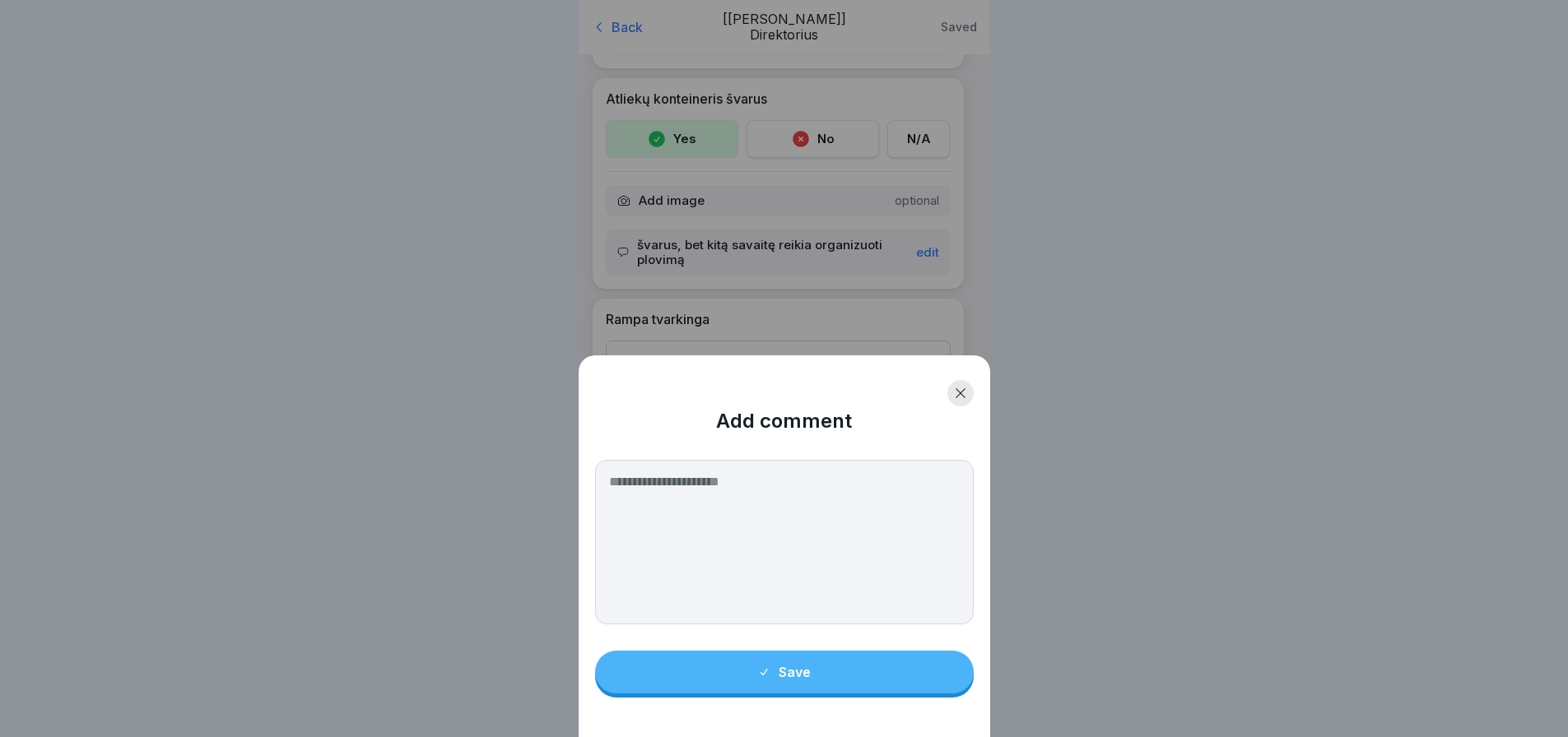
click at [664, 561] on textarea at bounding box center [784, 542] width 378 height 165
type textarea "**********"
click at [896, 668] on button "Save" at bounding box center [784, 673] width 378 height 43
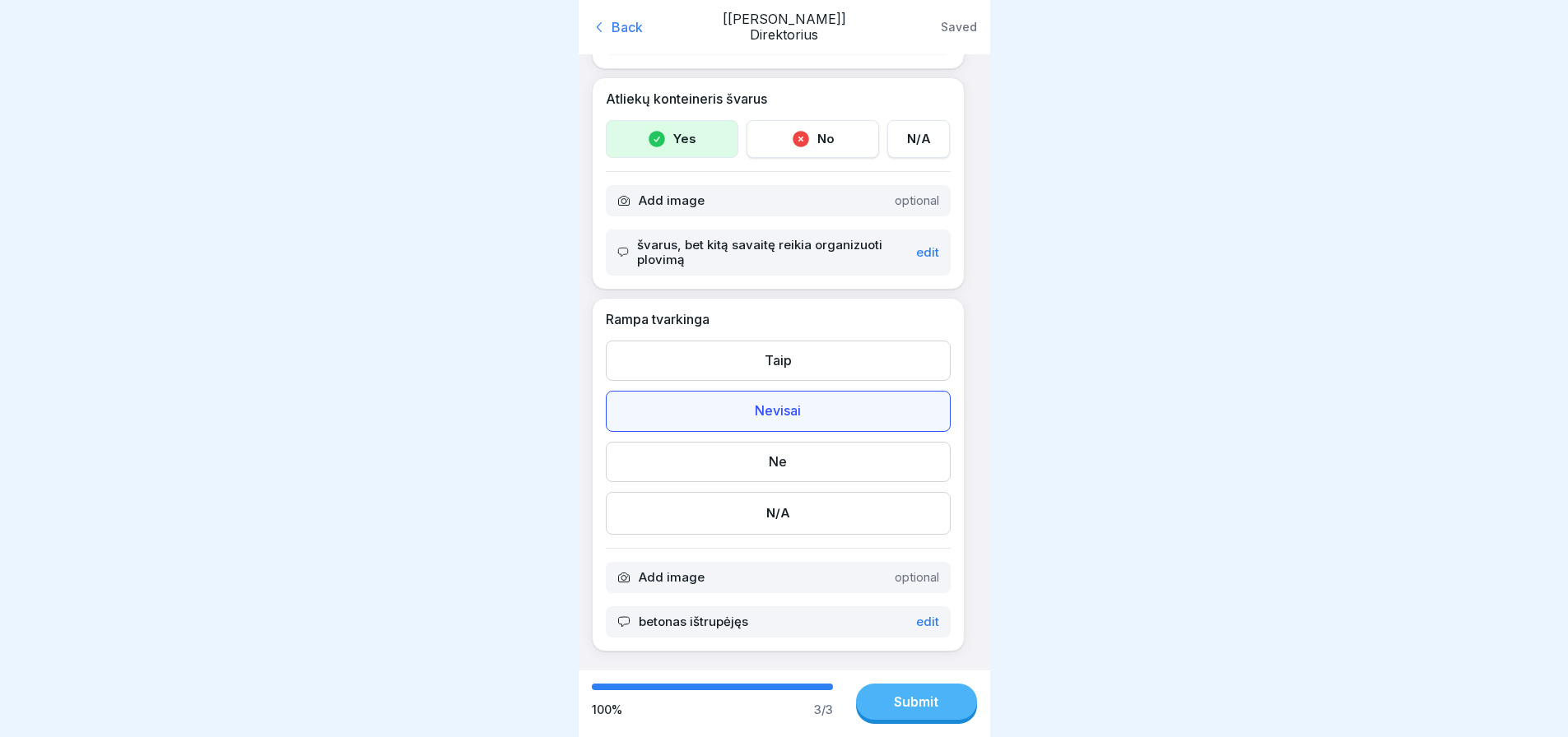
click at [899, 694] on button "Submit" at bounding box center [917, 702] width 121 height 36
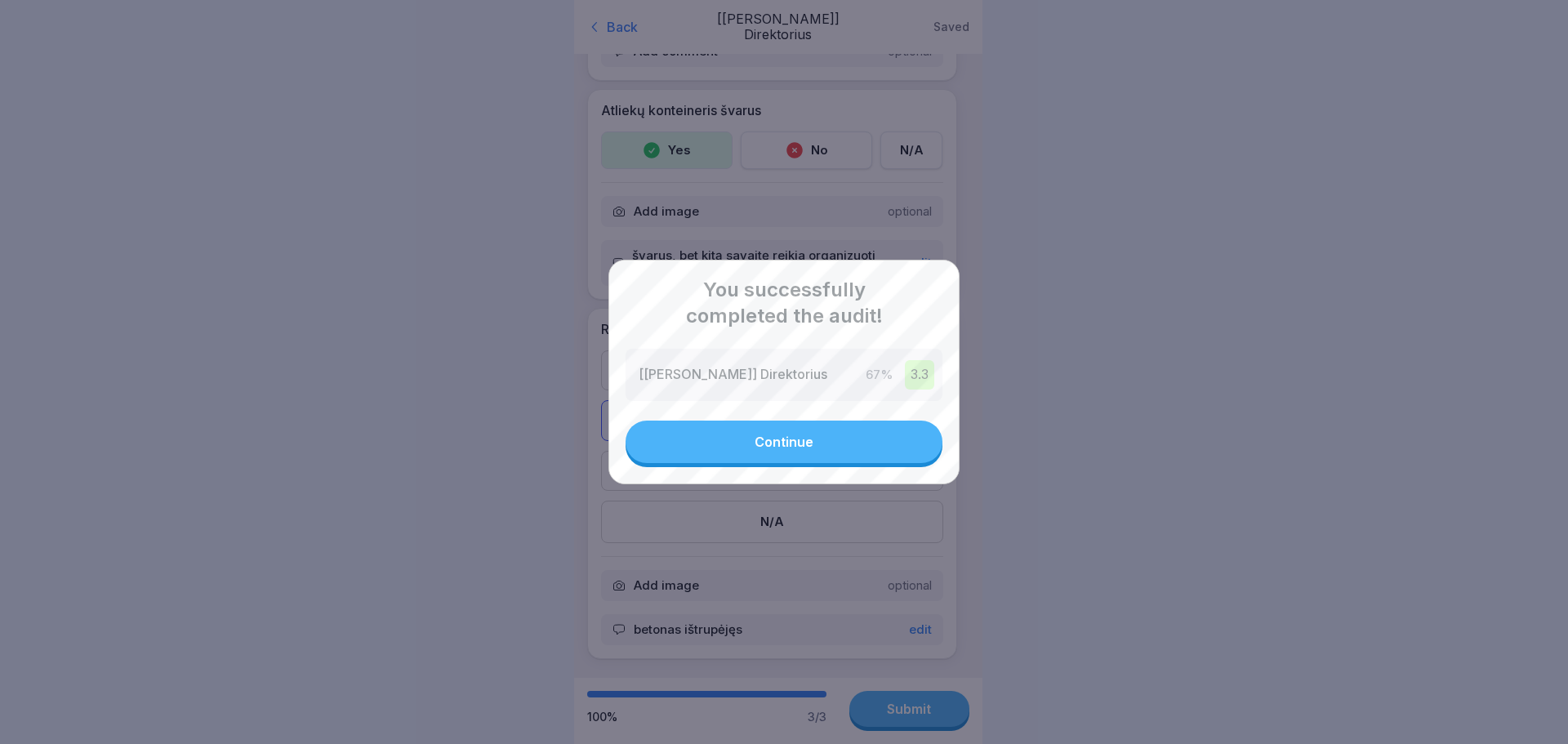
click at [755, 430] on button "Continue" at bounding box center [784, 442] width 317 height 43
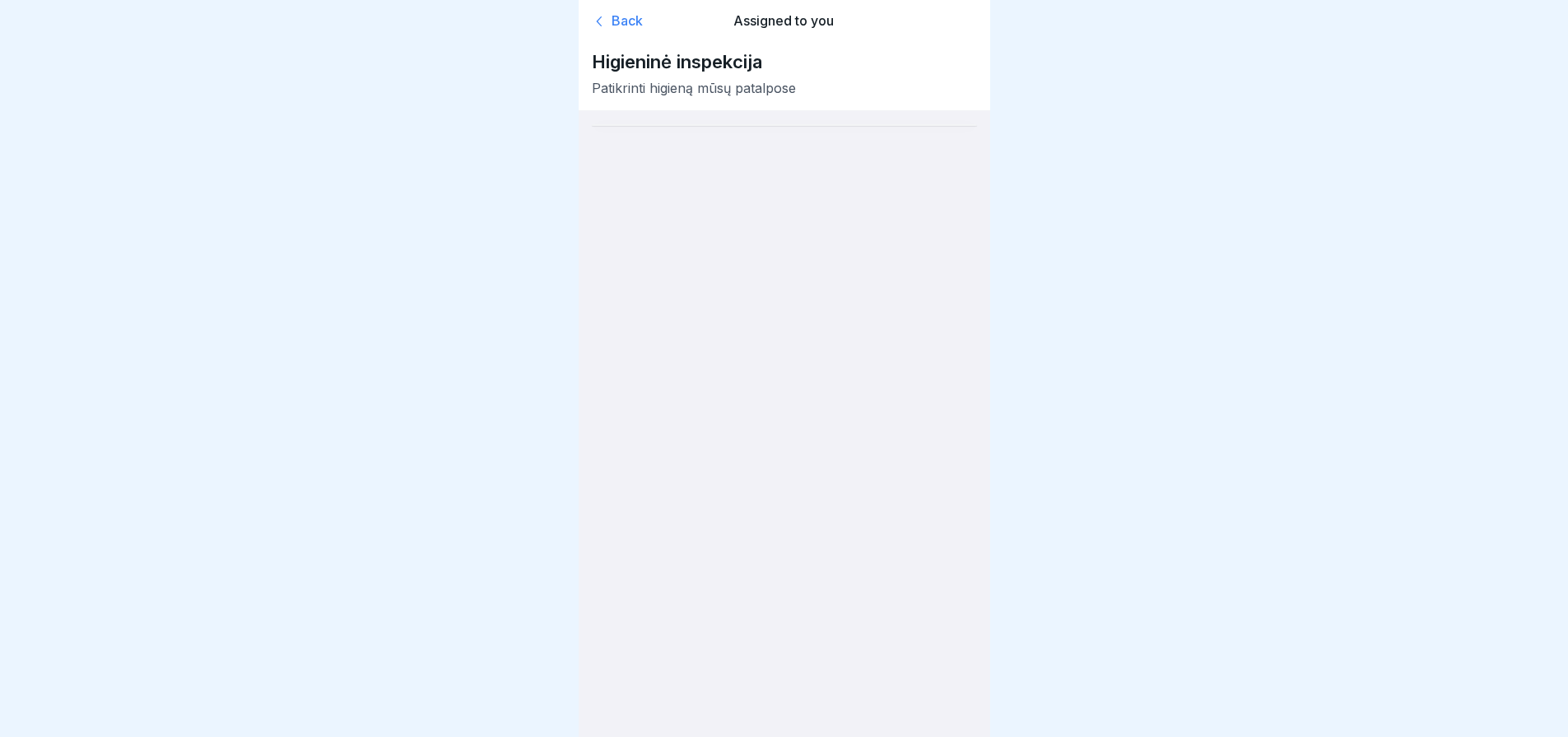
click at [627, 27] on div "Back" at bounding box center [653, 21] width 123 height 16
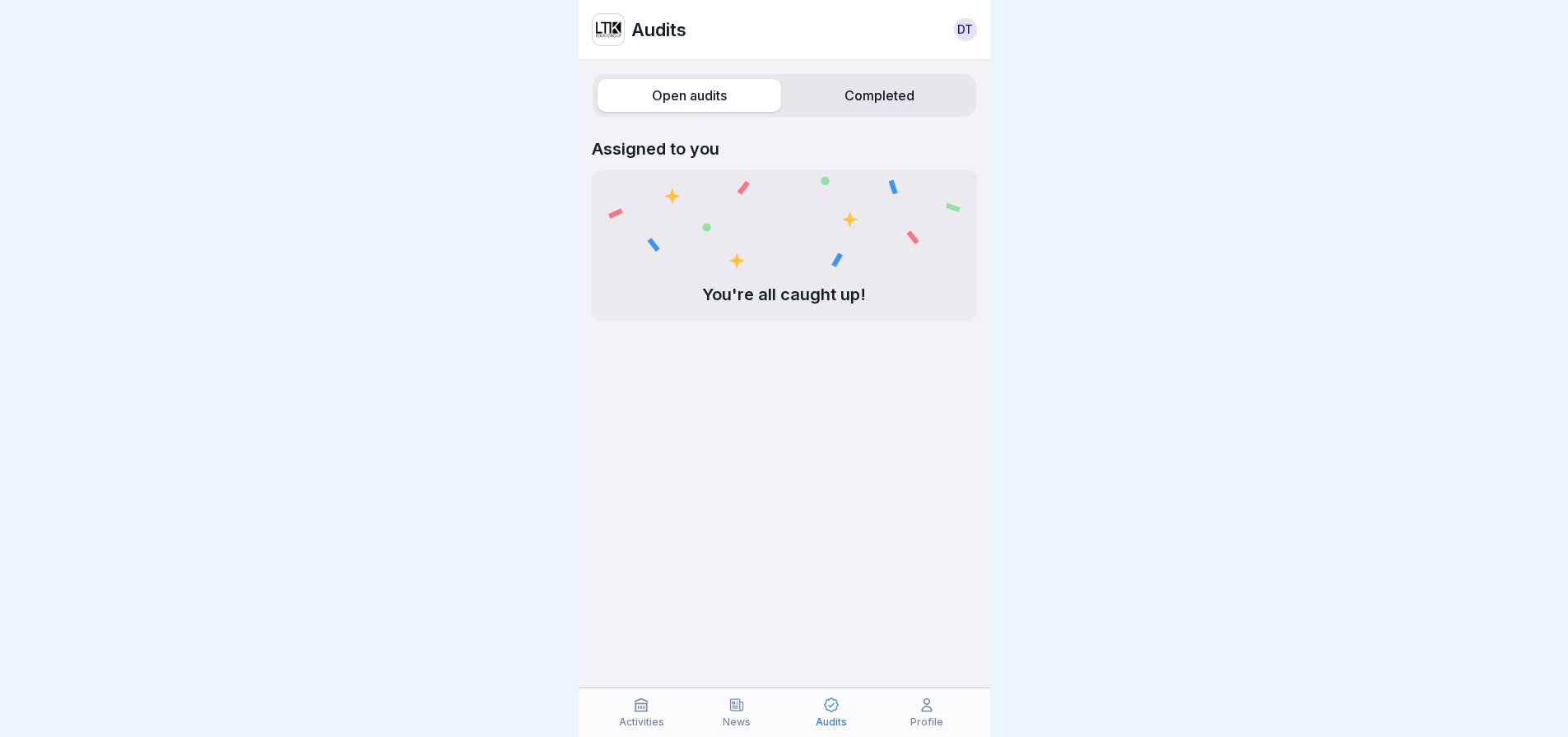
click at [863, 88] on label "Completed" at bounding box center [880, 95] width 184 height 33
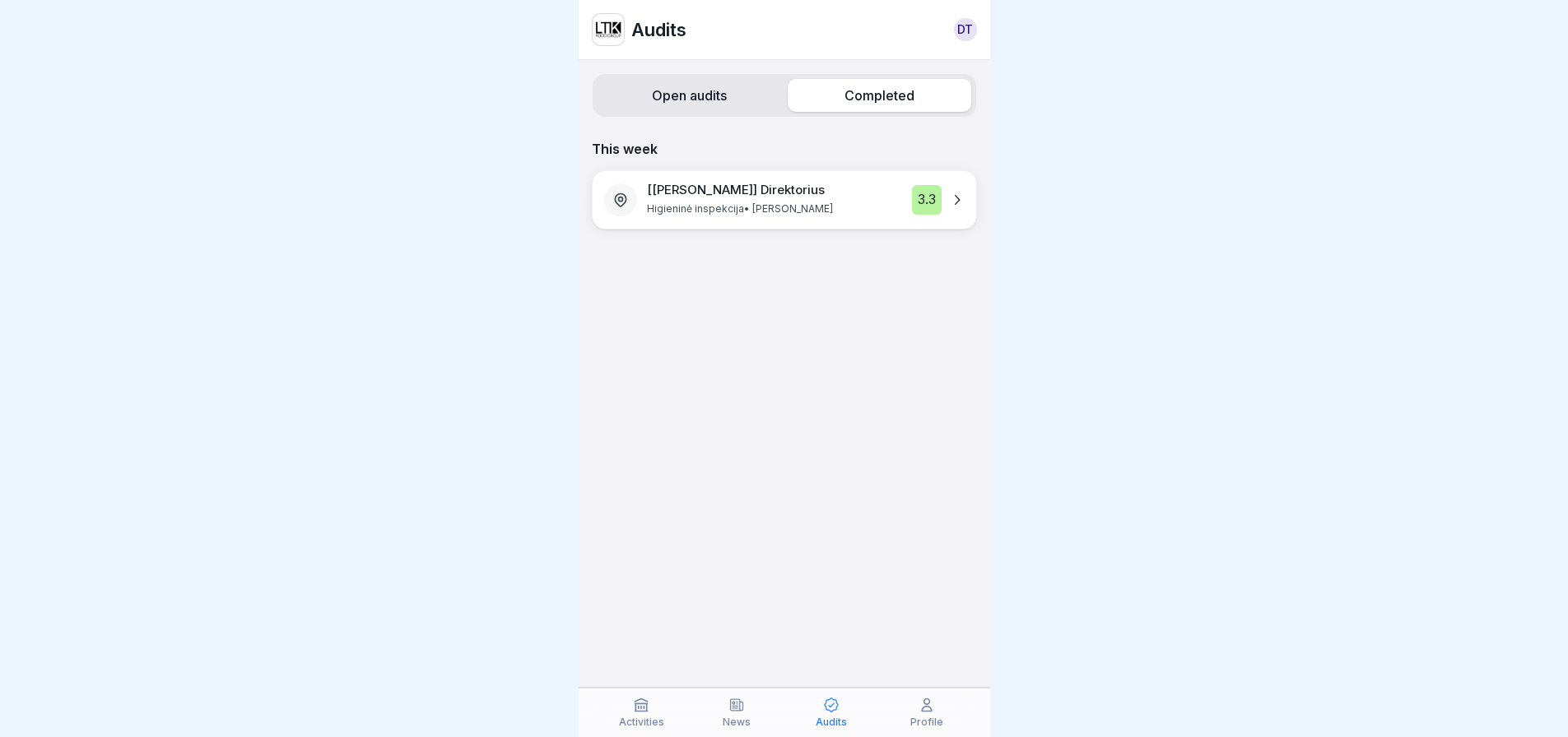
click at [737, 214] on p "Higieninė inspekcija • Darius Tonka" at bounding box center [740, 208] width 186 height 16
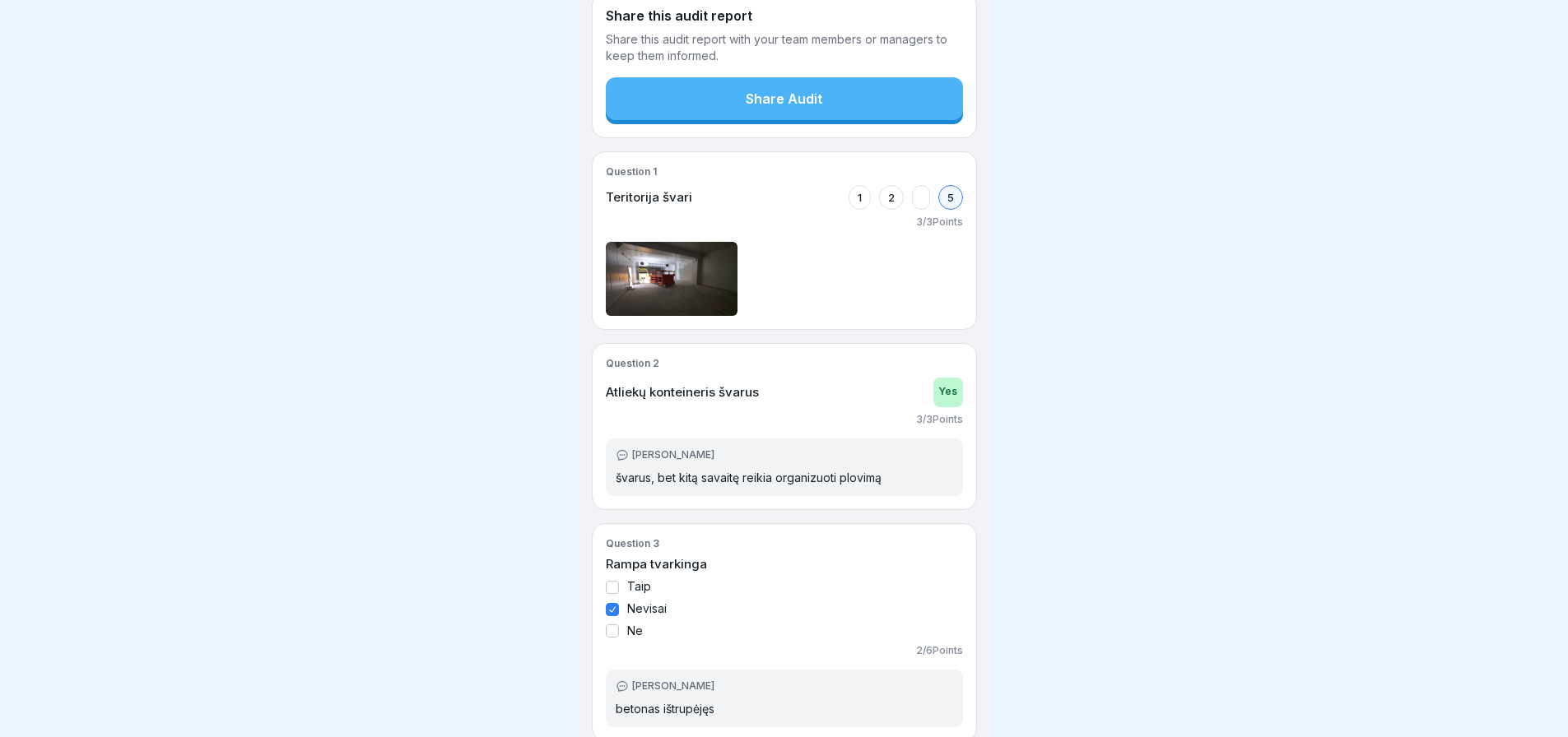
scroll to position [394, 0]
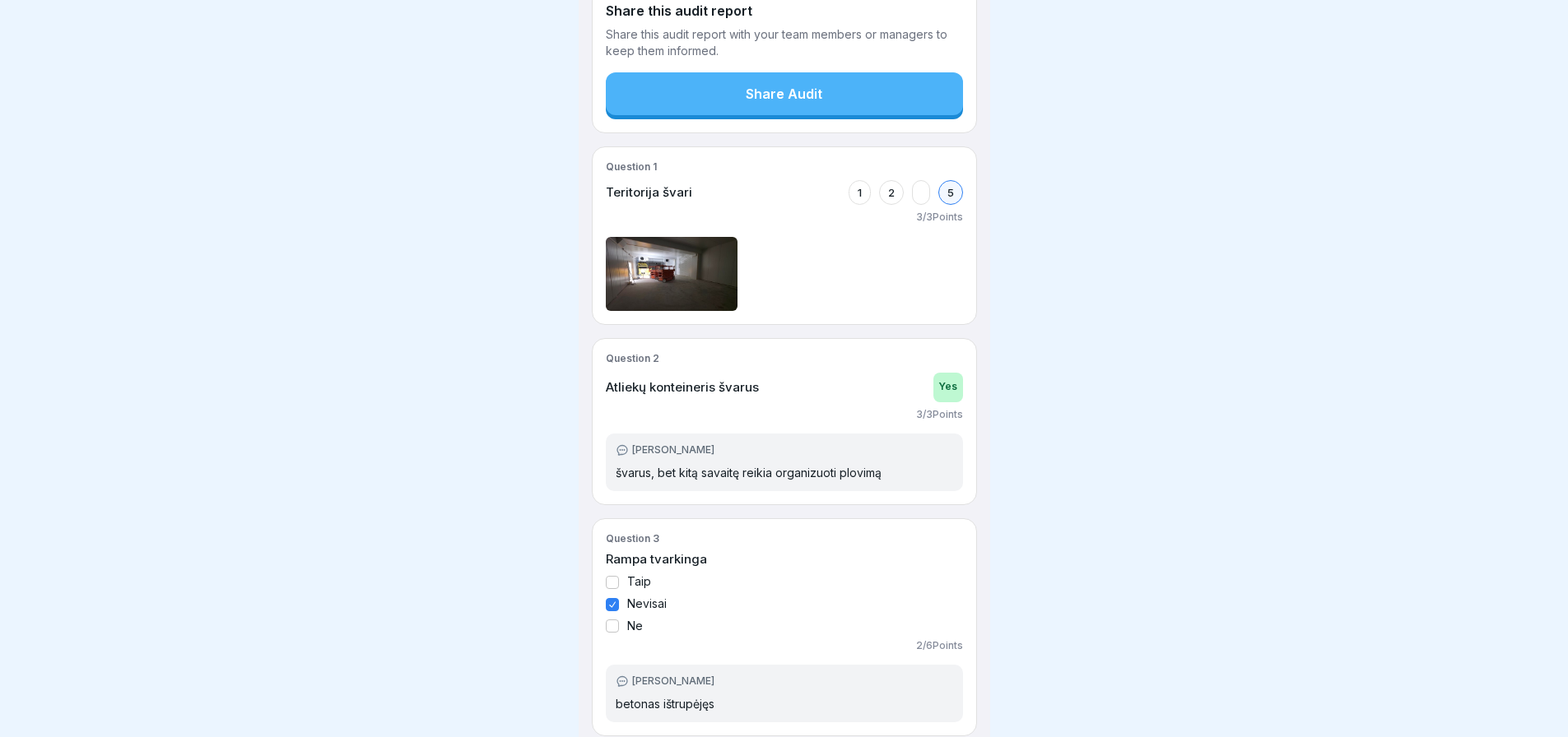
drag, startPoint x: 599, startPoint y: 193, endPoint x: 703, endPoint y: 191, distance: 104.0
click at [703, 191] on div "Question 1 Teritorija švari 1 2 5 3 / 3 Points" at bounding box center [784, 236] width 385 height 178
click at [703, 191] on div "Teritorija švari 1 2 5" at bounding box center [784, 192] width 357 height 25
drag, startPoint x: 693, startPoint y: 400, endPoint x: 774, endPoint y: 406, distance: 81.2
click at [774, 406] on div "Higieninė inspekcija Patikrinti higieną mūsų patalpose Score 67% 3.3 Location […" at bounding box center [784, 222] width 412 height 1054
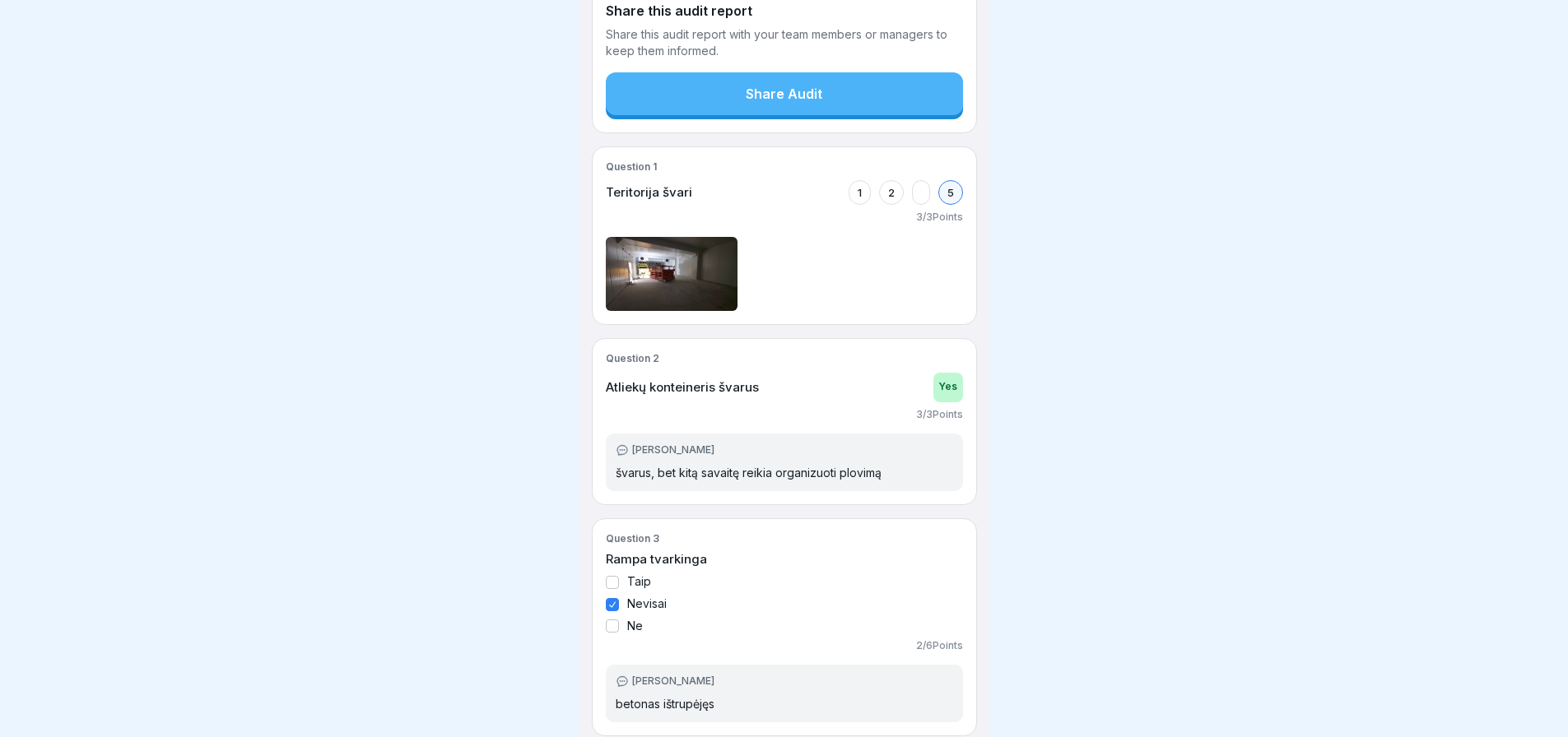
click at [774, 406] on div "Question 2 Atliekų konteineris švarus Yes 3 / 3 Points" at bounding box center [784, 387] width 357 height 69
click at [936, 385] on div "Yes" at bounding box center [948, 388] width 30 height 30
click at [930, 418] on p "3 / 3 Points" at bounding box center [940, 414] width 47 height 11
click at [689, 468] on p "švarus, bet kitą savaitę reikia organizuoti plovimą" at bounding box center [748, 473] width 266 height 16
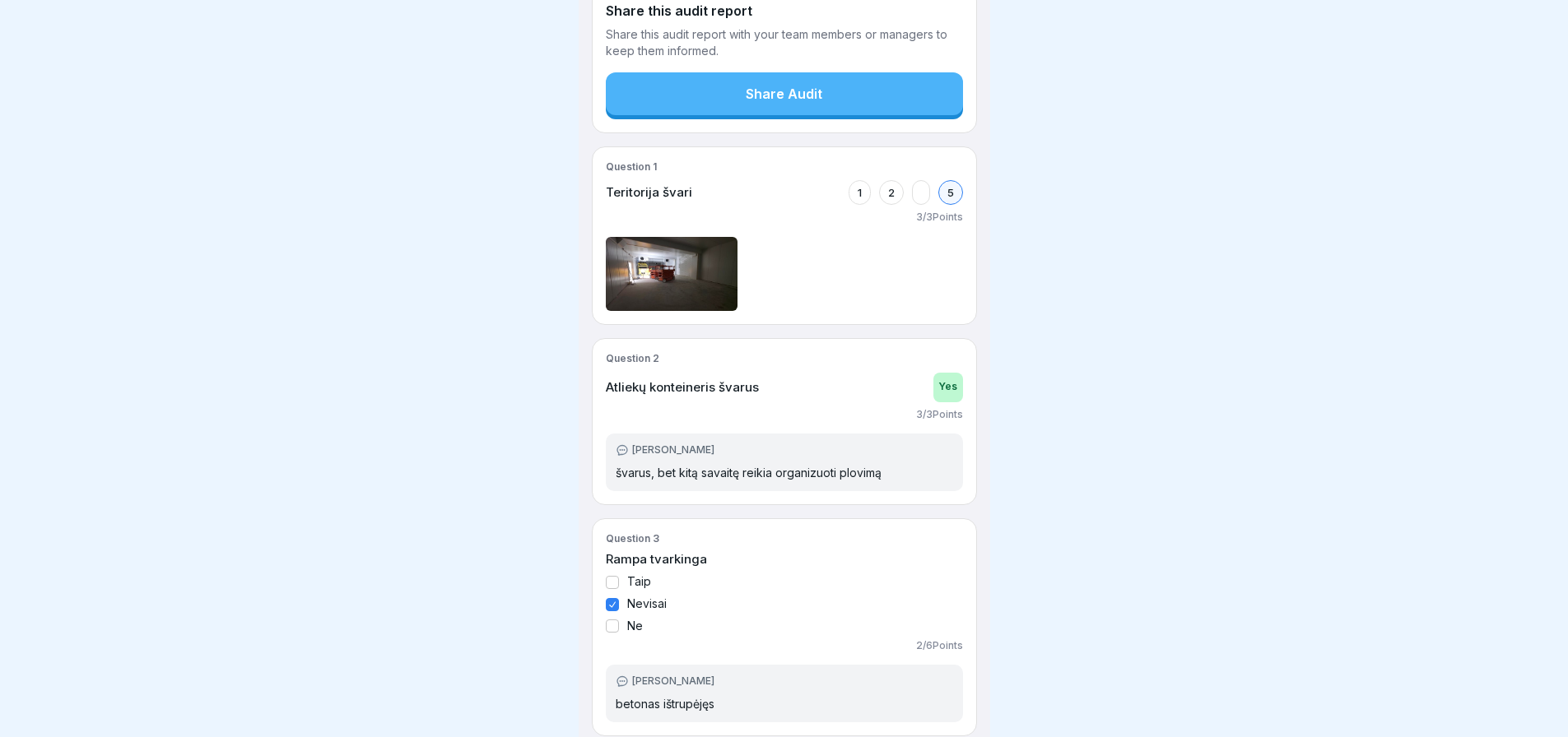
click at [621, 575] on div "Taip" at bounding box center [784, 582] width 357 height 14
click at [610, 576] on div at bounding box center [612, 582] width 13 height 13
click at [612, 599] on div "Taip Nevisai Ne" at bounding box center [784, 603] width 357 height 57
click at [612, 576] on div at bounding box center [612, 582] width 13 height 13
click at [552, 573] on div at bounding box center [784, 368] width 1568 height 737
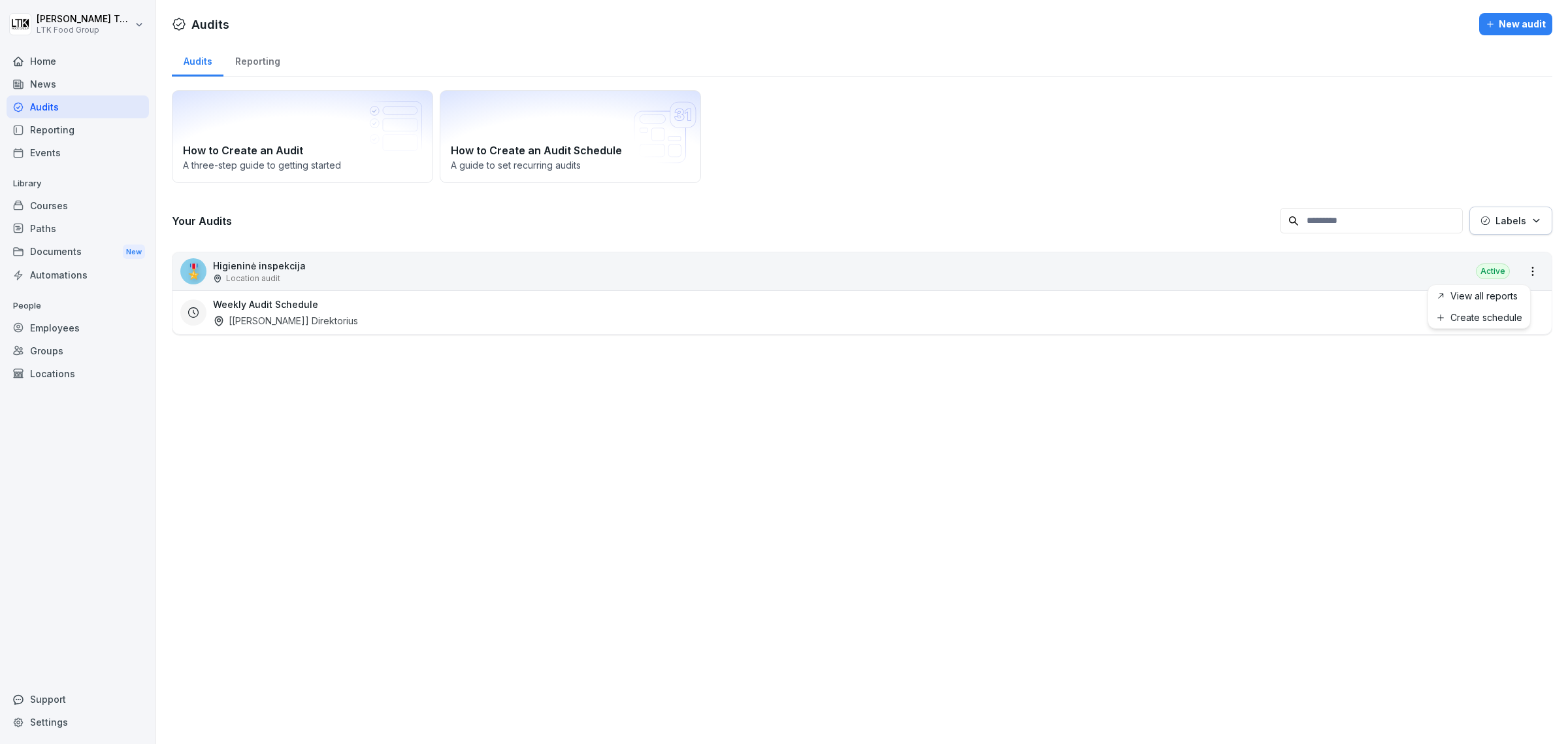
click at [1518, 268] on html "Darius Tonka LTK Food Group Home News Audits Reporting Events Library Courses P…" at bounding box center [784, 372] width 1568 height 744
click at [0, 0] on link "View all reports" at bounding box center [0, 0] width 0 height 0
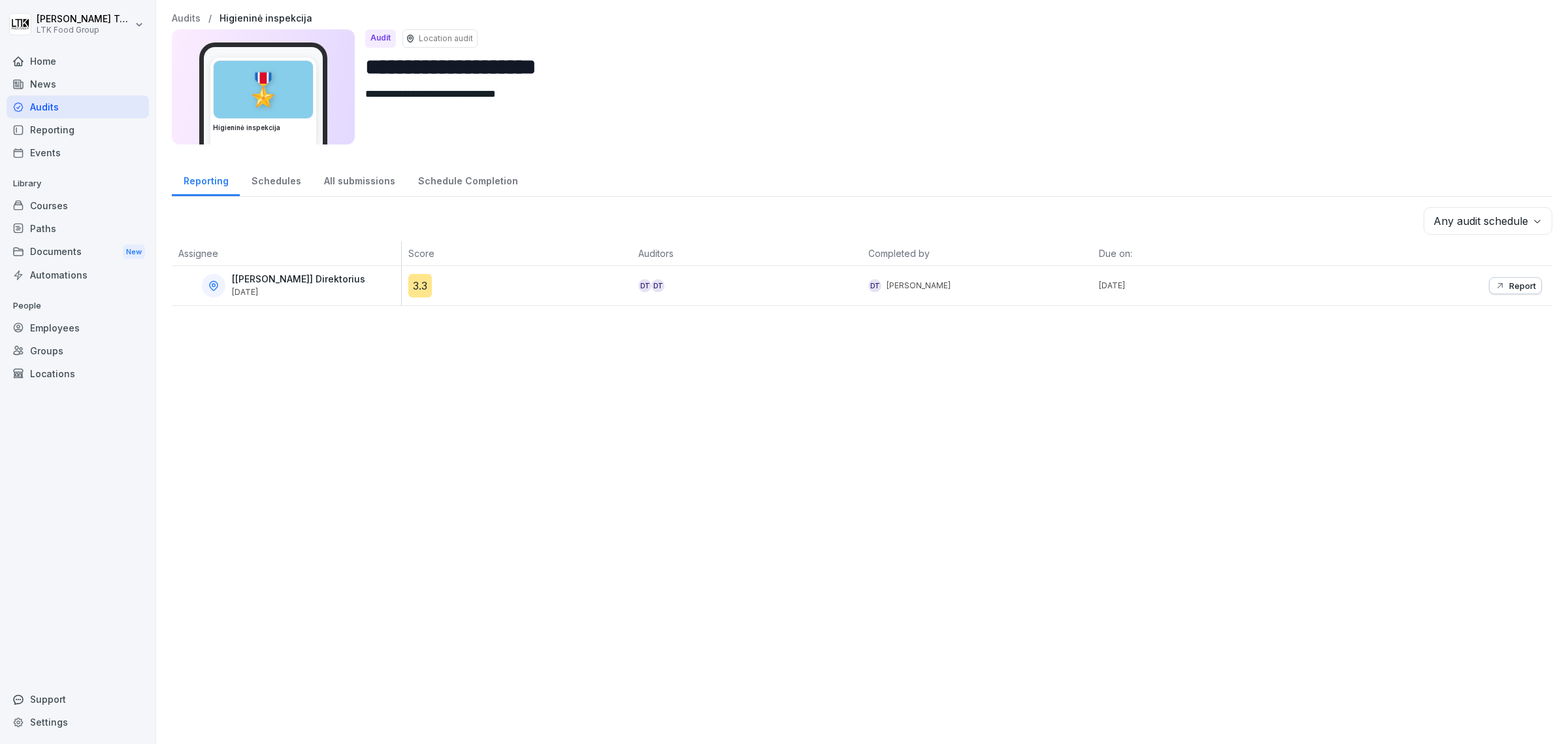
click at [766, 302] on div "DT DT" at bounding box center [747, 285] width 230 height 40
click at [681, 296] on div "DT DT" at bounding box center [747, 285] width 230 height 40
click at [330, 288] on div "[Maisto] Direktorius Oct 9, 2025" at bounding box center [289, 285] width 223 height 24
click at [1495, 281] on div "Report" at bounding box center [1516, 285] width 41 height 10
